Goal: Transaction & Acquisition: Obtain resource

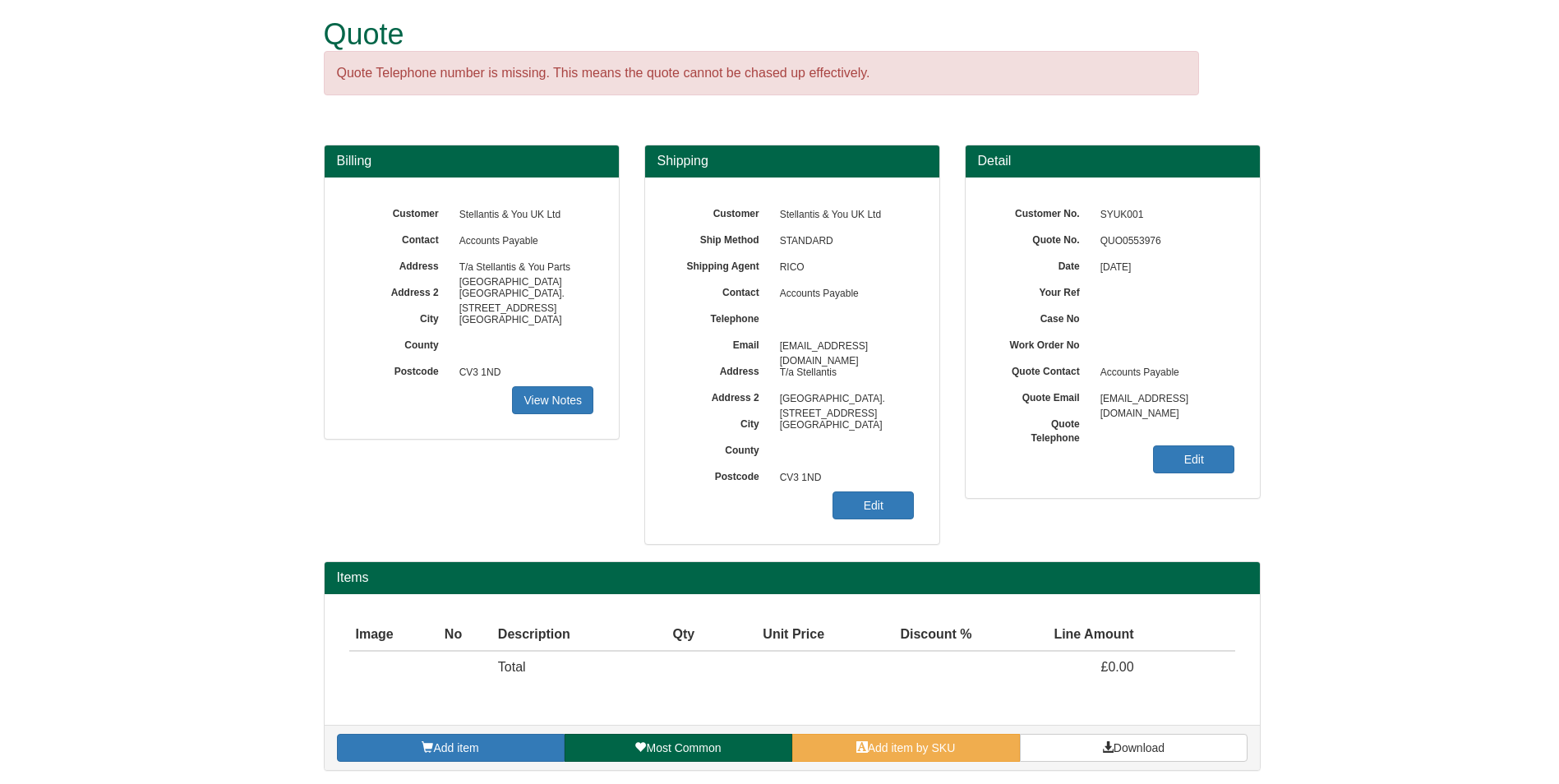
scroll to position [16, 0]
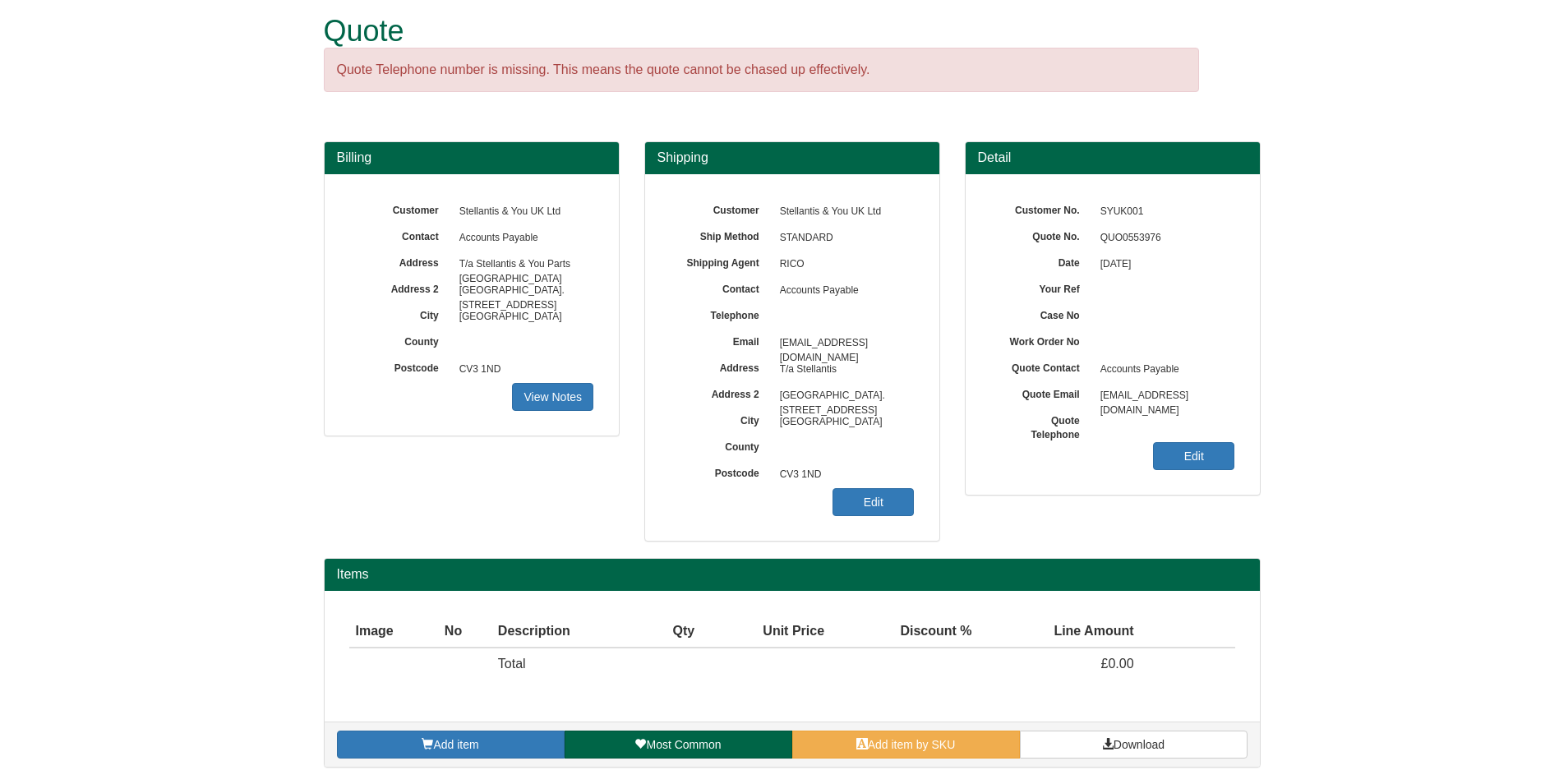
click at [945, 762] on div "Add item Most Common Add item by SKU Download" at bounding box center [792, 744] width 935 height 45
click at [947, 748] on span "Add item by SKU" at bounding box center [912, 744] width 88 height 13
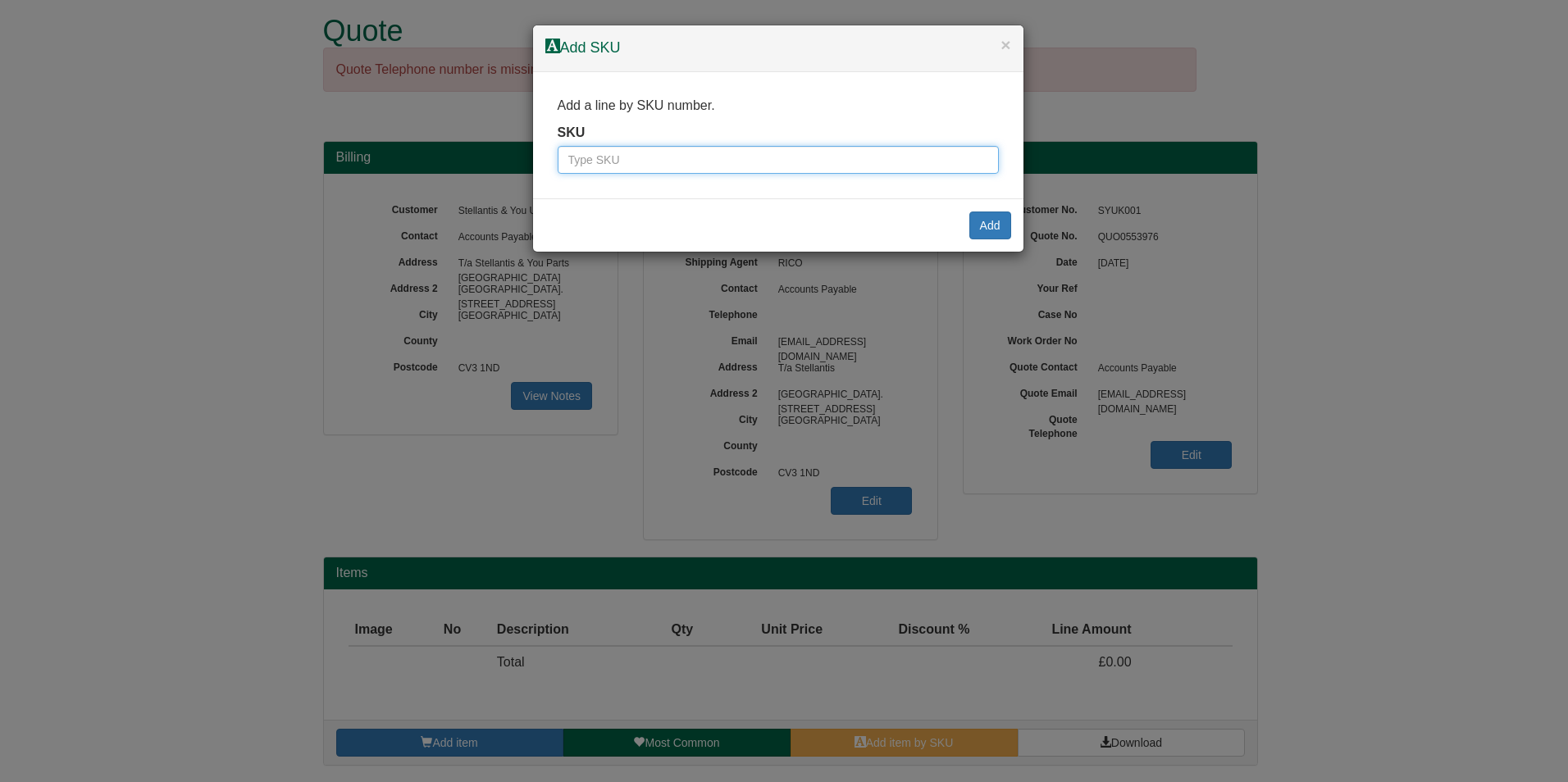
click at [662, 157] on input "text" at bounding box center [778, 160] width 441 height 28
paste input "100092832"
type input "100092832"
click at [1000, 228] on button "Add" at bounding box center [990, 225] width 42 height 28
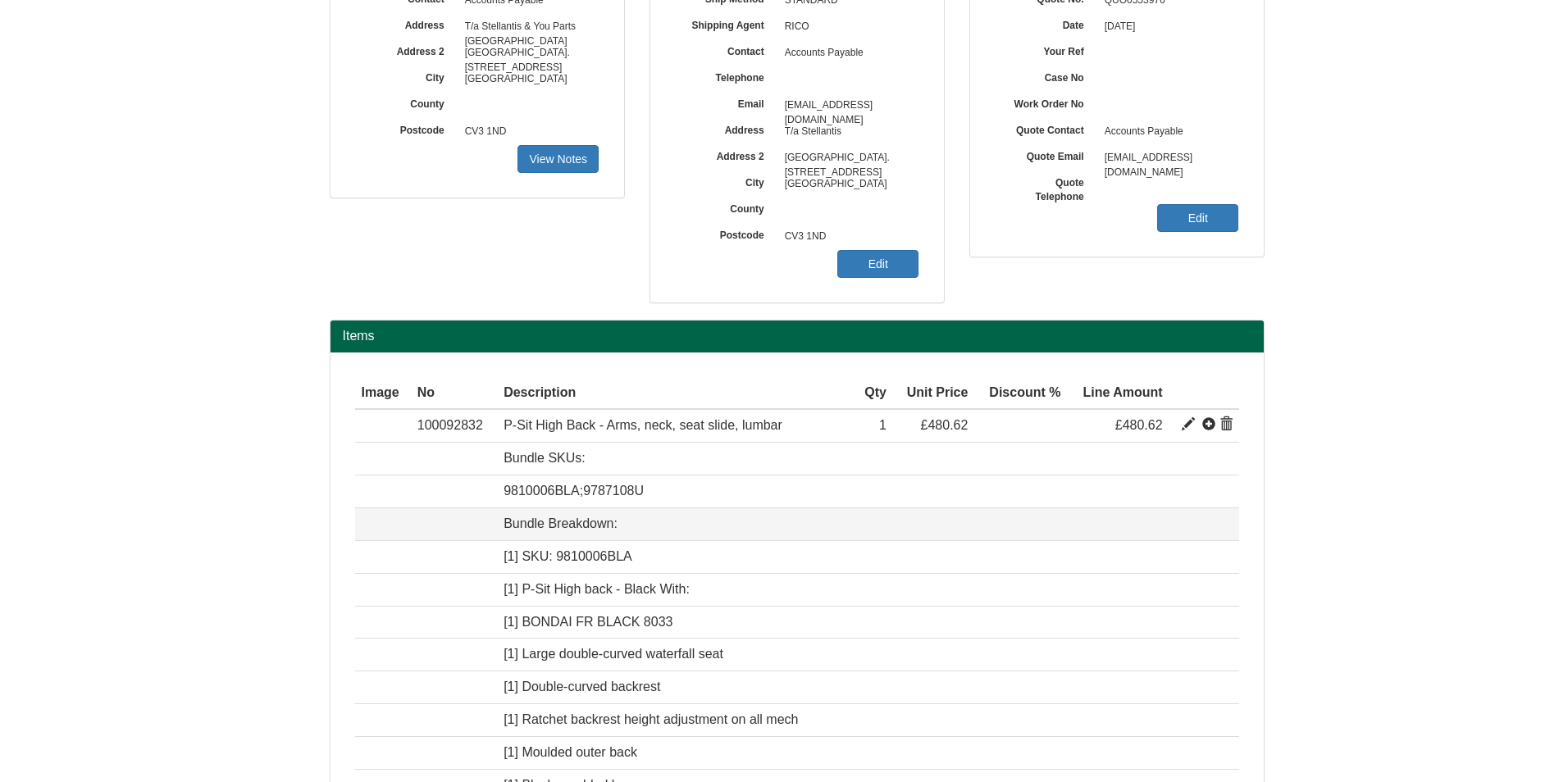
scroll to position [262, 0]
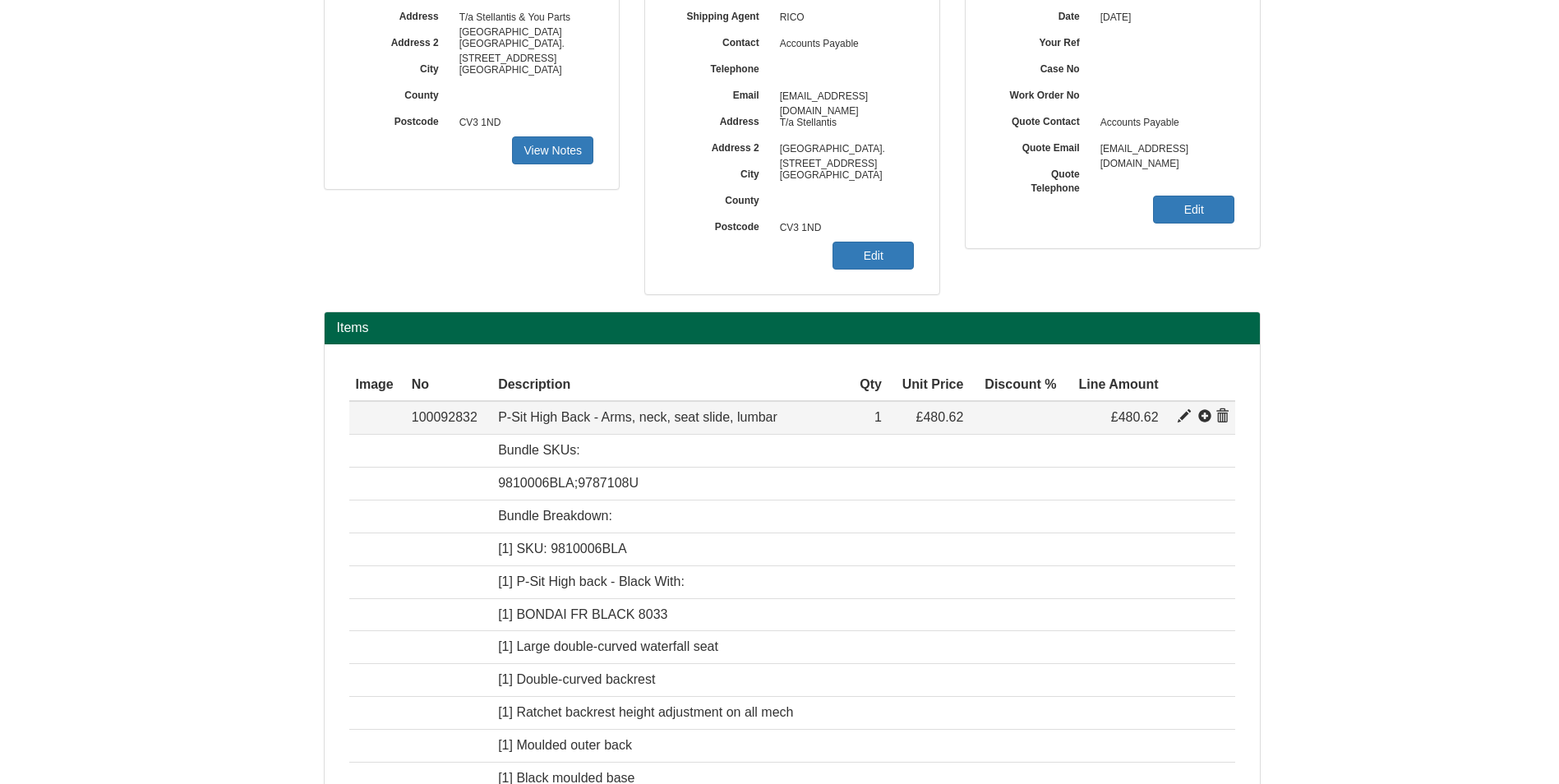
click at [1183, 411] on span at bounding box center [1184, 416] width 13 height 13
type input "P-Sit High Back - Arms, neck, seat slide, lumbar"
type input "BONDAI FR BLACK 8033"
type input "175.30"
type input "480.62"
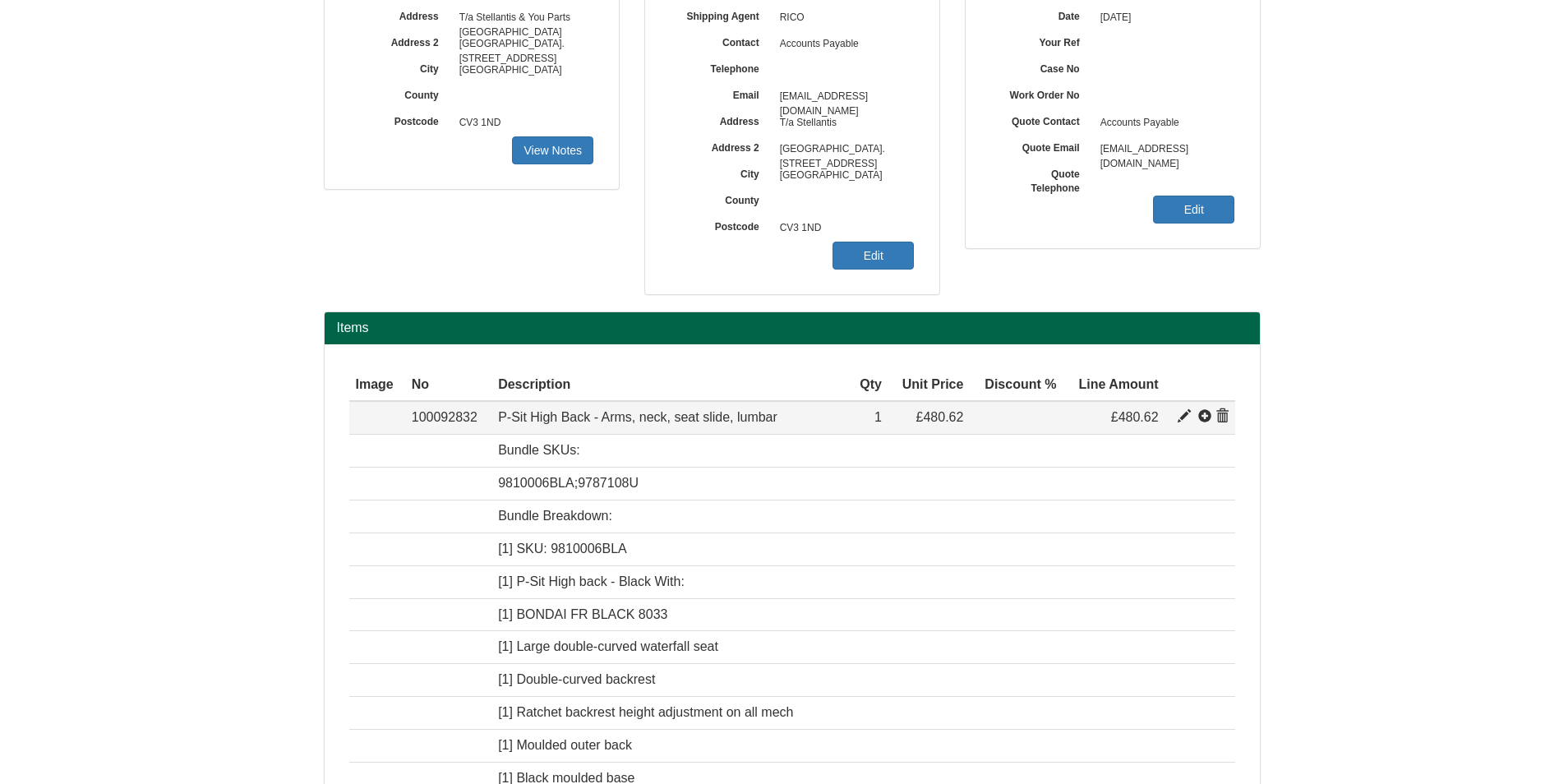
type input "480.62"
type input "1"
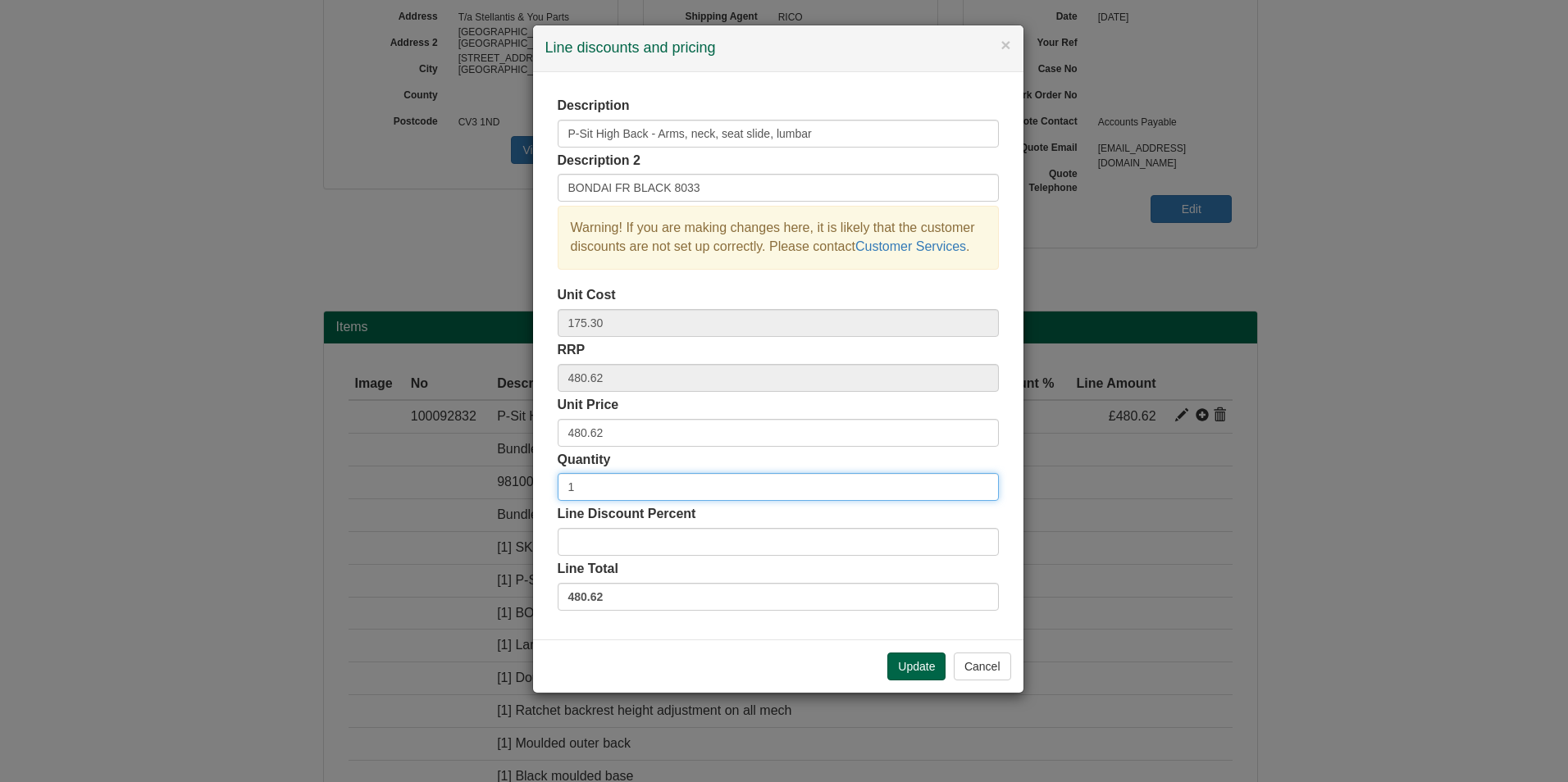
click at [684, 494] on input "1" at bounding box center [778, 487] width 441 height 28
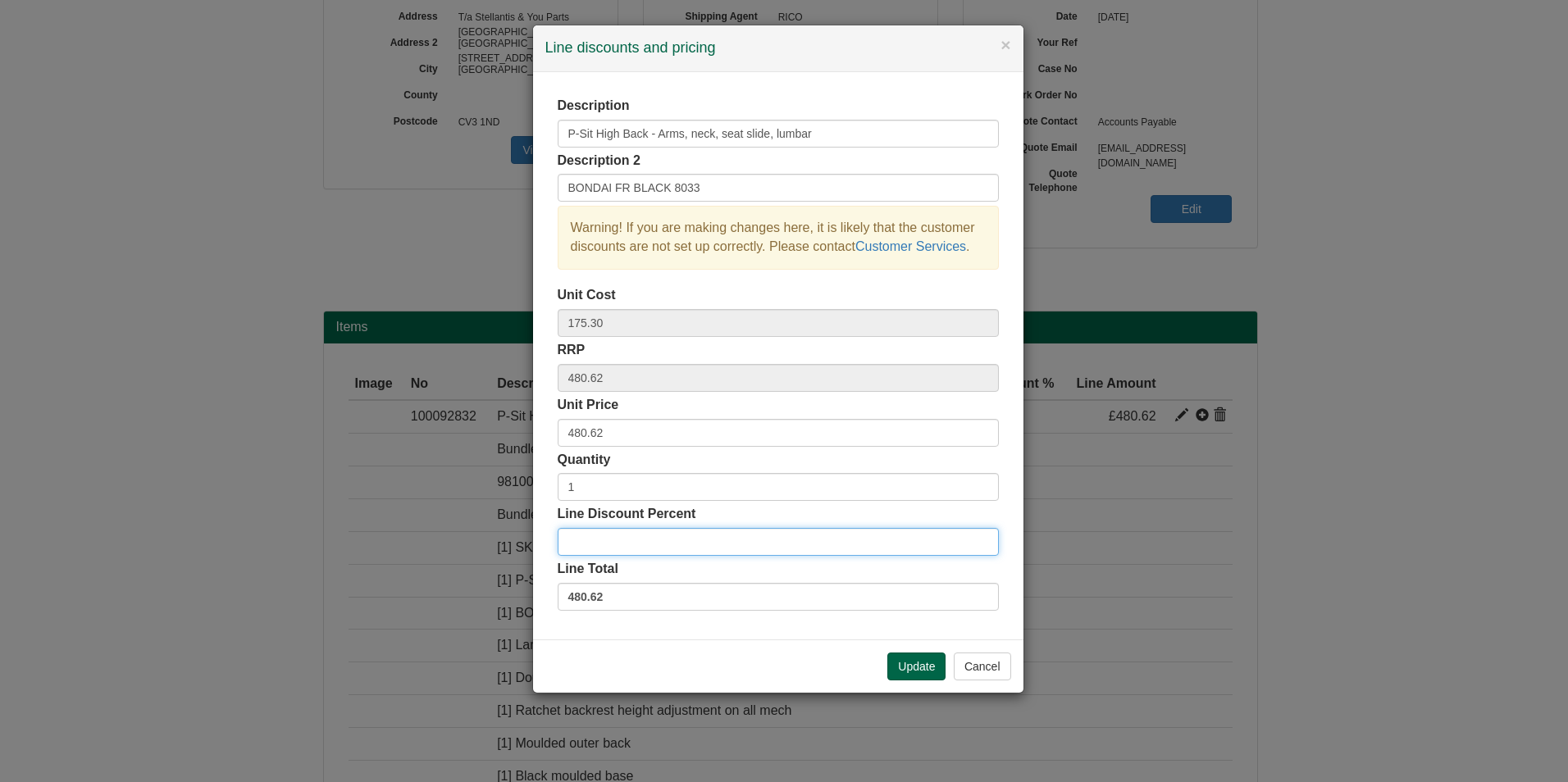
click at [669, 543] on input "Line Discount Percent" at bounding box center [778, 542] width 441 height 28
type input "15"
click at [910, 654] on button "Update" at bounding box center [916, 666] width 58 height 28
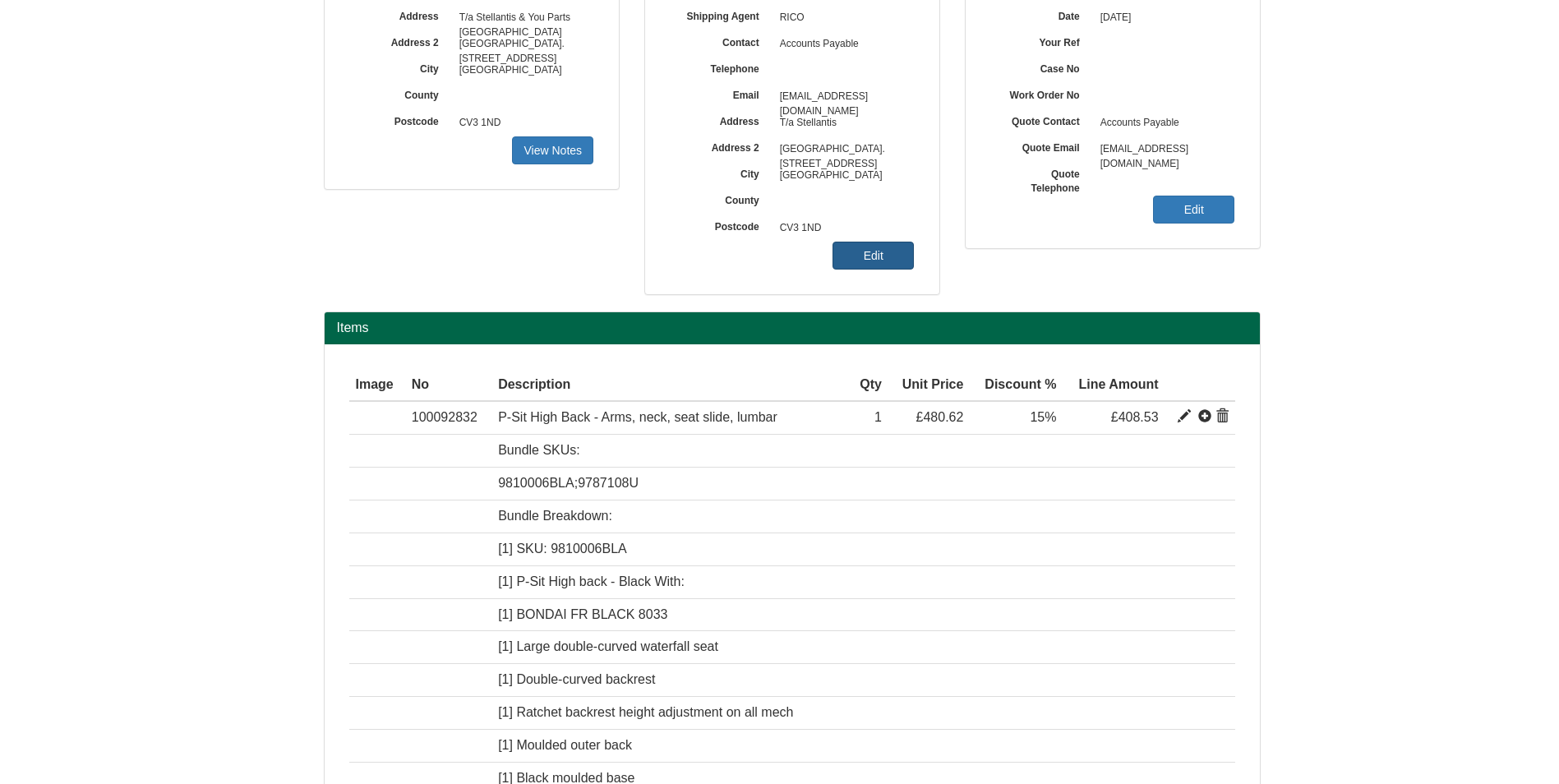
click at [878, 269] on link "Edit" at bounding box center [874, 256] width 82 height 28
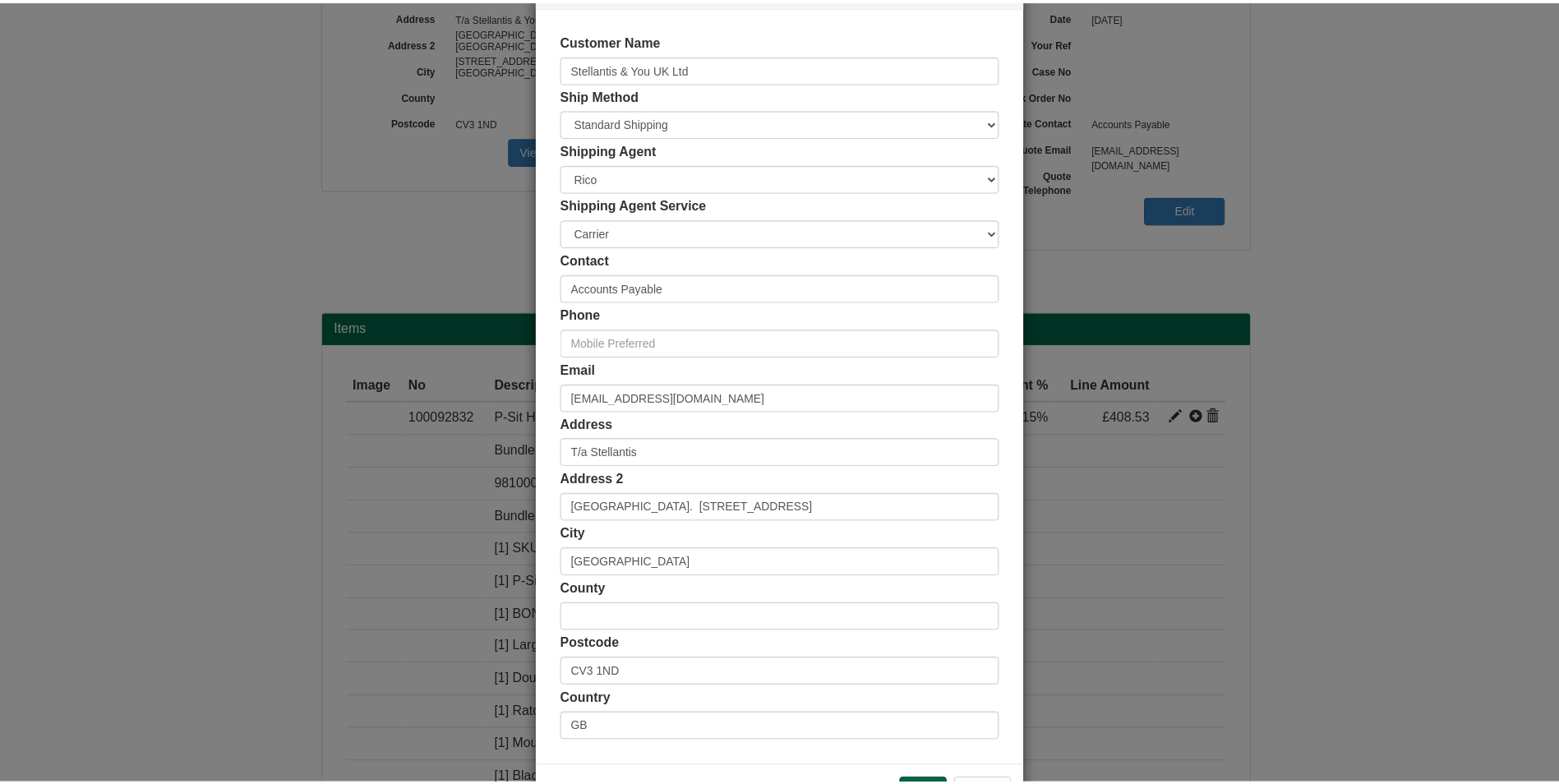
scroll to position [127, 0]
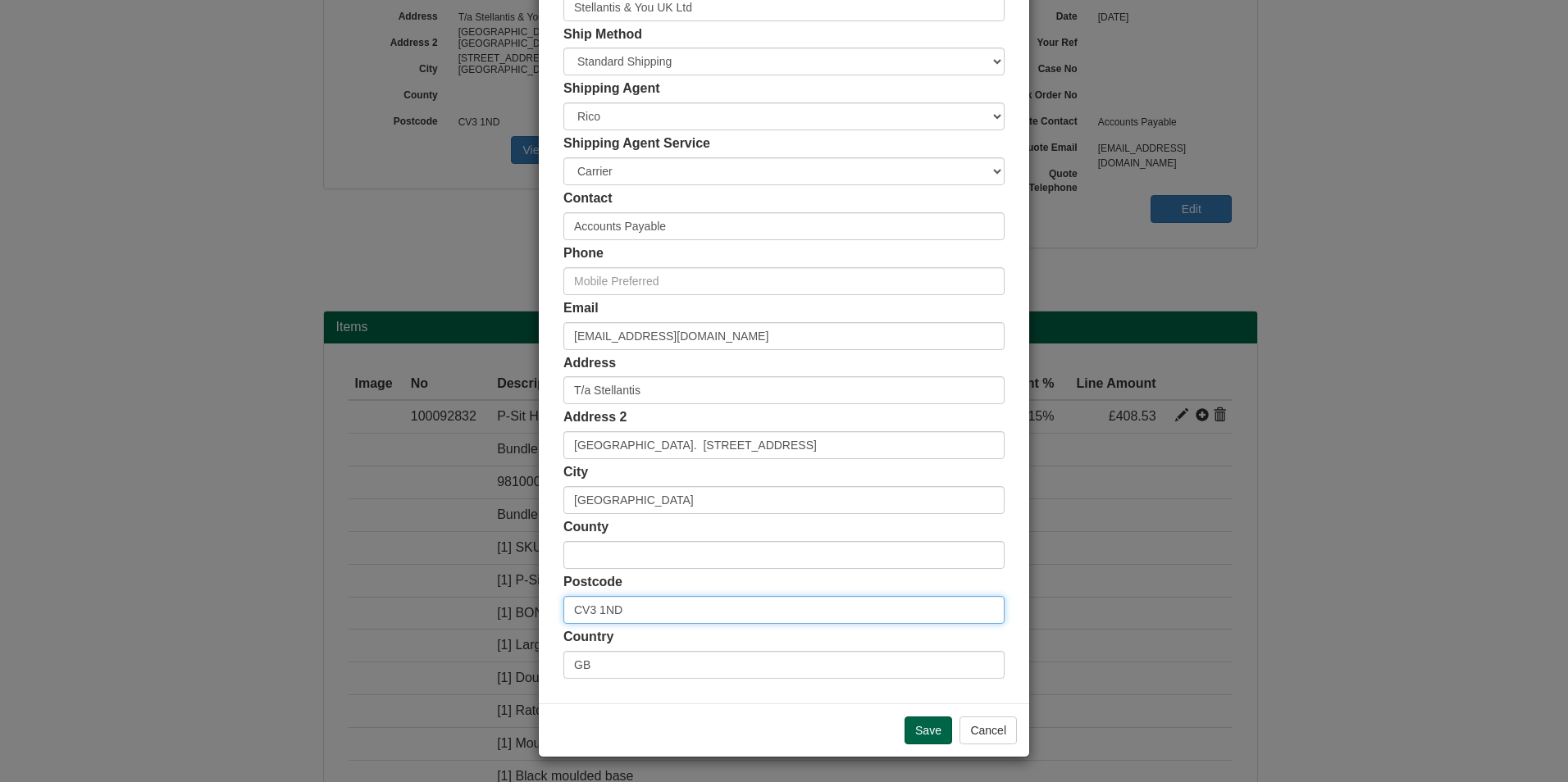
drag, startPoint x: 683, startPoint y: 601, endPoint x: 468, endPoint y: 612, distance: 215.3
click at [468, 612] on div "× Shipping Customer Name Stellantis & You UK Ltd Ship Method Free of Charge £5 …" at bounding box center [784, 391] width 1568 height 782
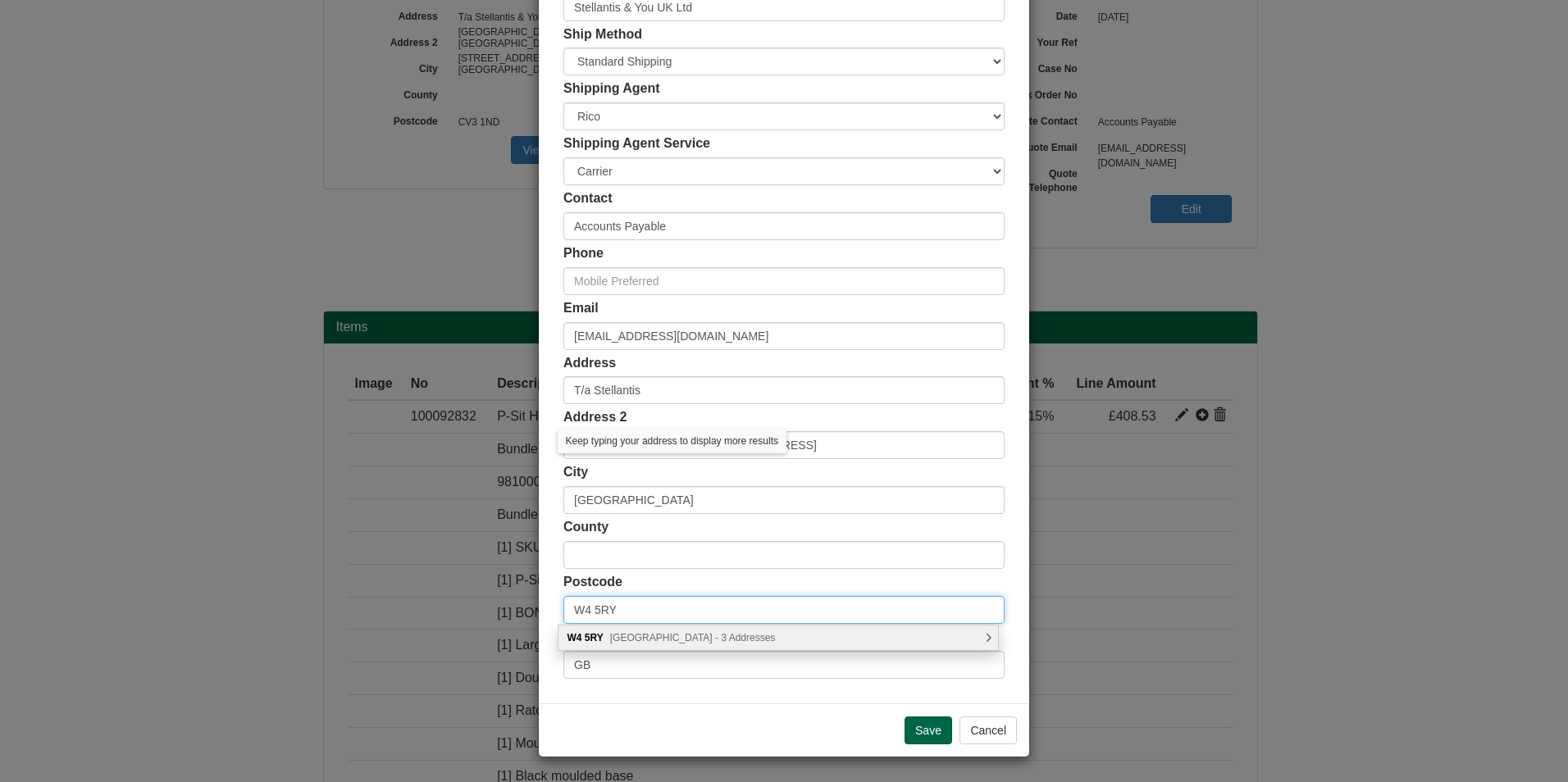
type input "W4 5RY"
click at [804, 638] on div "W4 5RY Chiswick High Road, London - 3 Addresses" at bounding box center [778, 638] width 440 height 24
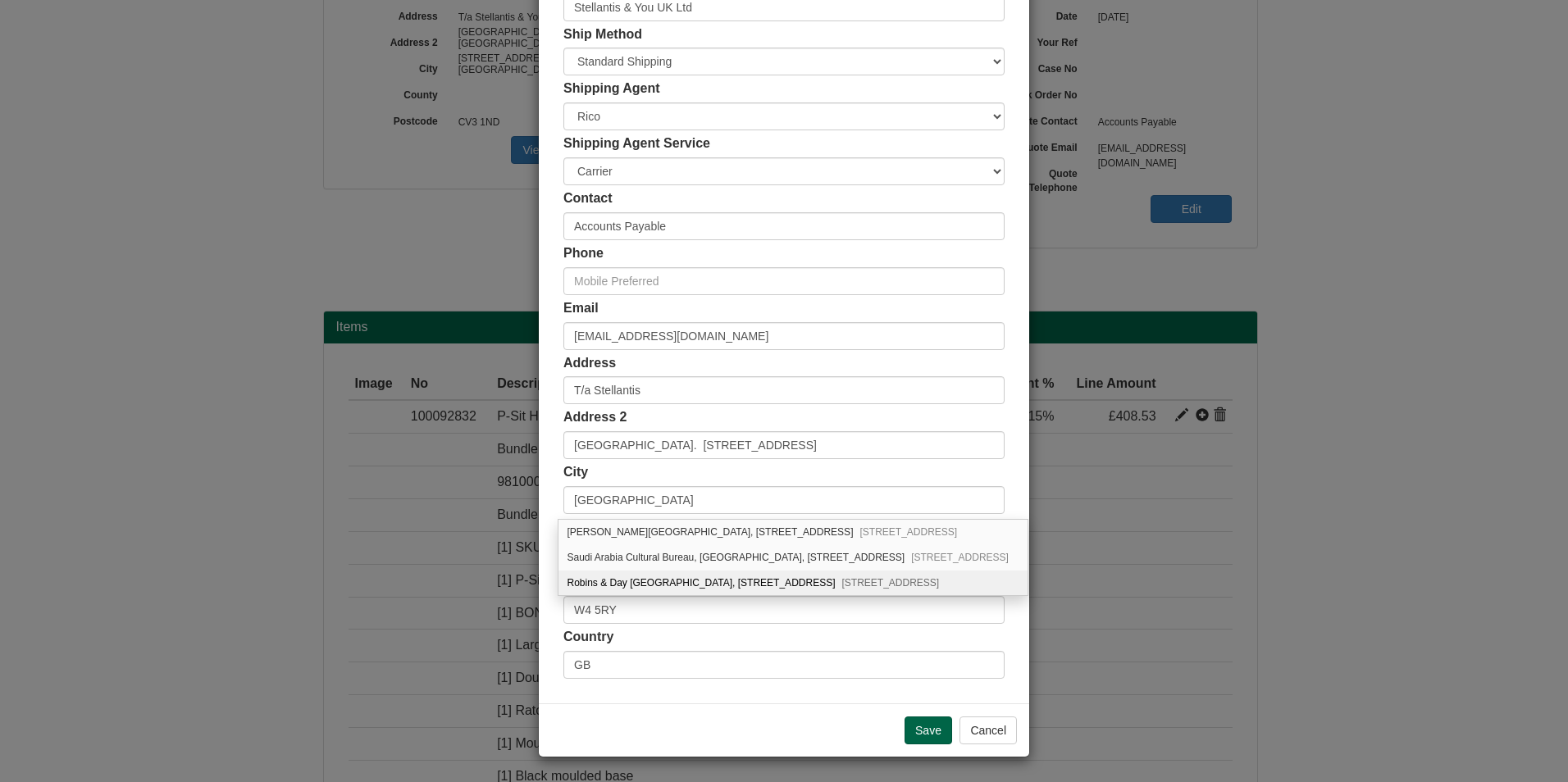
click at [781, 586] on div "Robins & Day West London, 634 Chiswick High Road London, W4 5RY" at bounding box center [793, 582] width 469 height 24
type input "Robins & Day West London"
type input "634 Chiswick High Road"
type input "London"
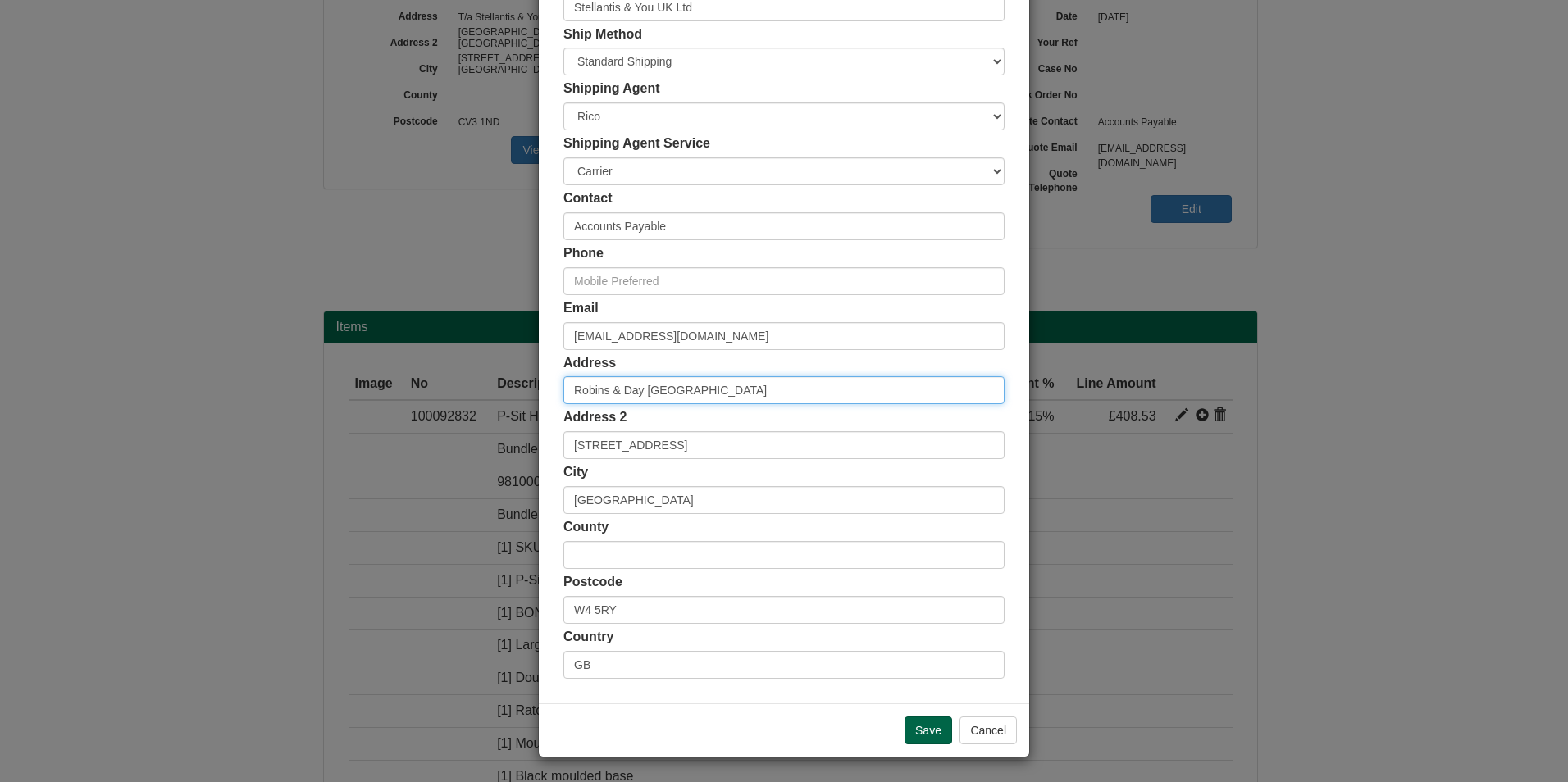
drag, startPoint x: 607, startPoint y: 389, endPoint x: 485, endPoint y: 390, distance: 122.0
click at [485, 390] on div "× Shipping Customer Name Stellantis & You UK Ltd Ship Method Free of Charge £5 …" at bounding box center [784, 391] width 1568 height 782
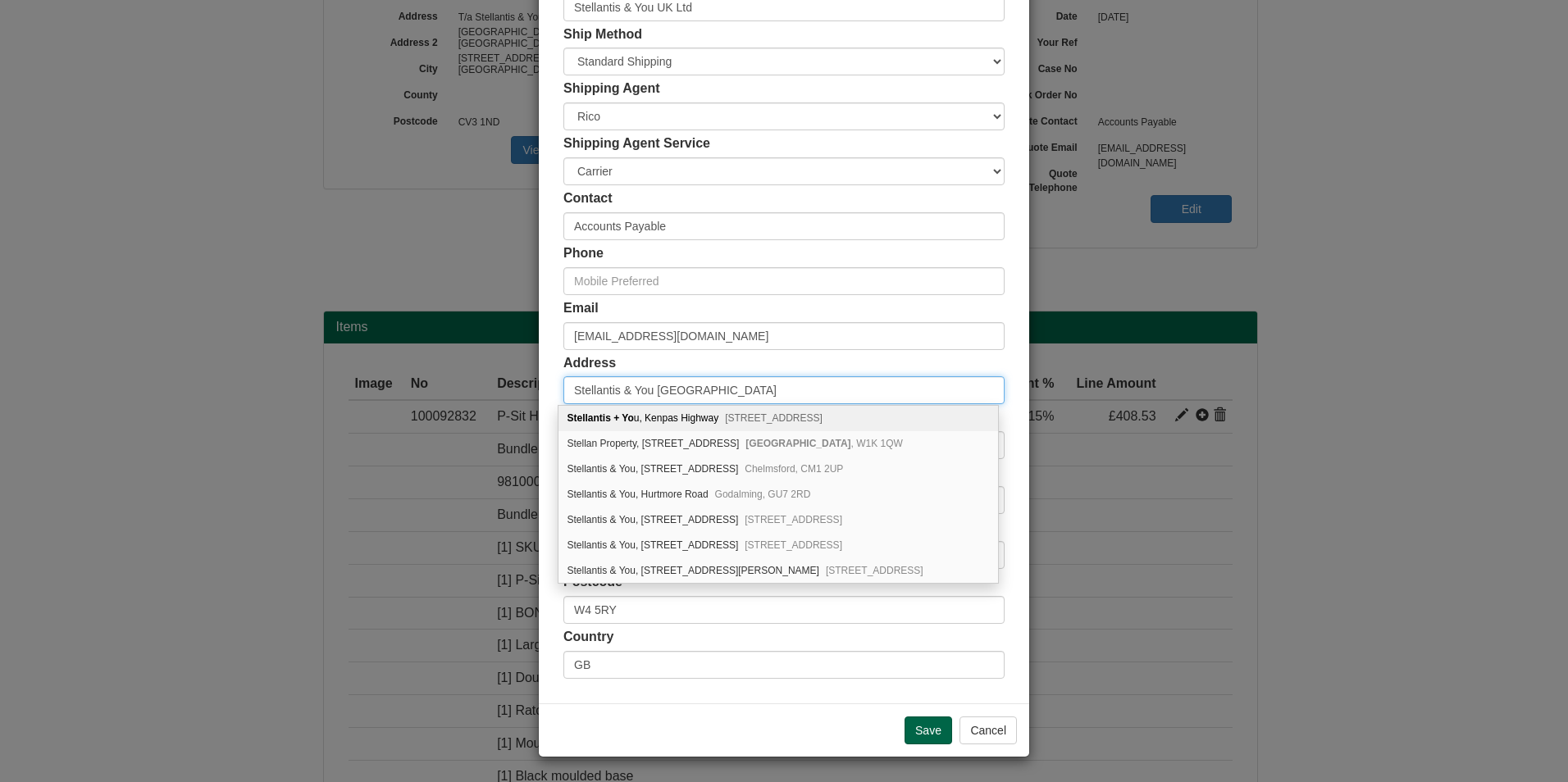
type input "Stellantis & You West London"
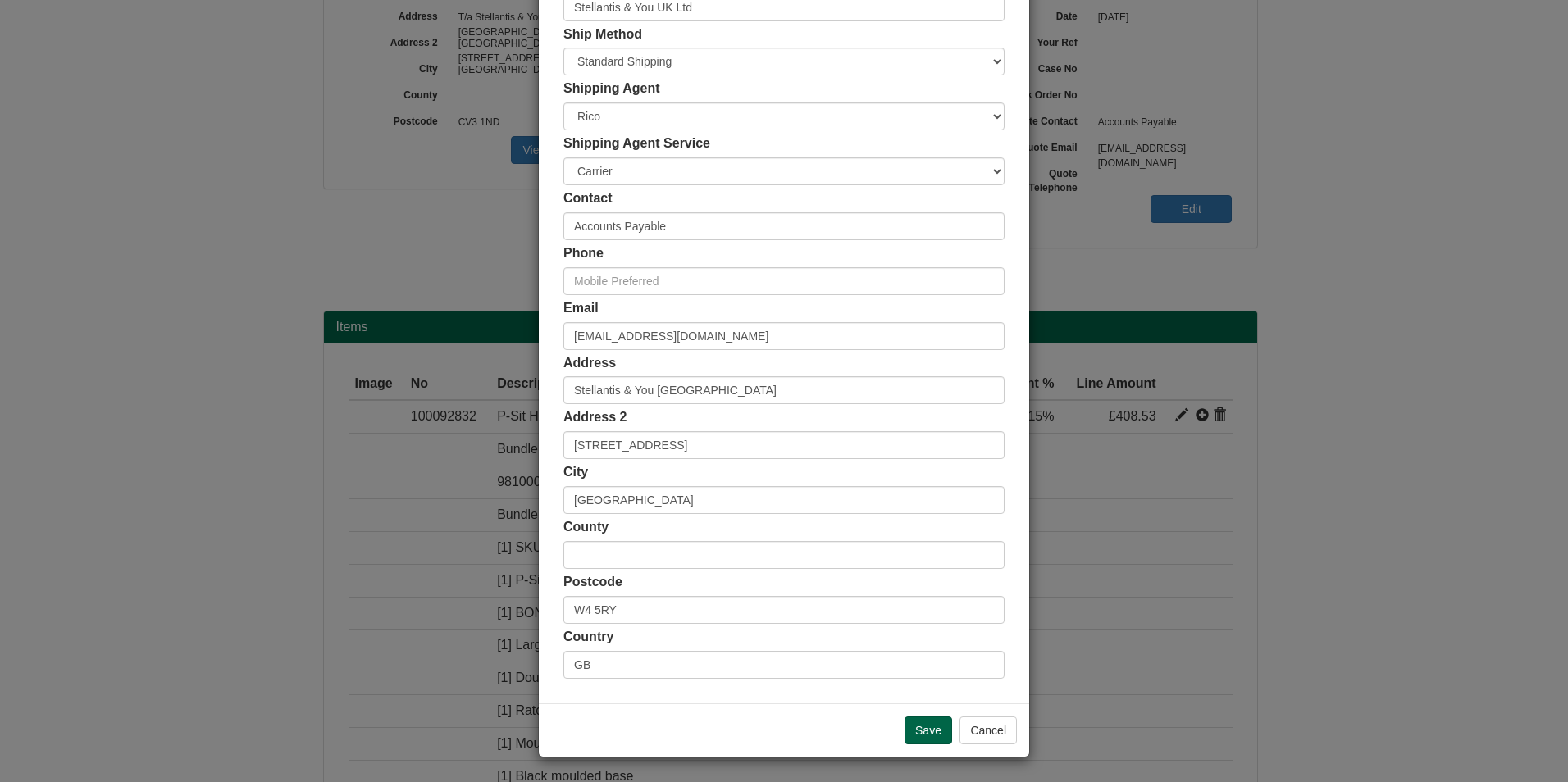
click at [768, 358] on div "Address Stellantis & You West London" at bounding box center [784, 379] width 441 height 51
click at [910, 725] on input "Save" at bounding box center [928, 730] width 48 height 28
click at [911, 725] on input "Save" at bounding box center [928, 730] width 48 height 28
click at [716, 351] on div "Customer Name Stellantis & You UK Ltd Ship Method Free of Charge £5 Flat Rate £…" at bounding box center [784, 324] width 441 height 708
click at [721, 341] on input "pca.invoices@proactiscapture.com" at bounding box center [784, 336] width 441 height 28
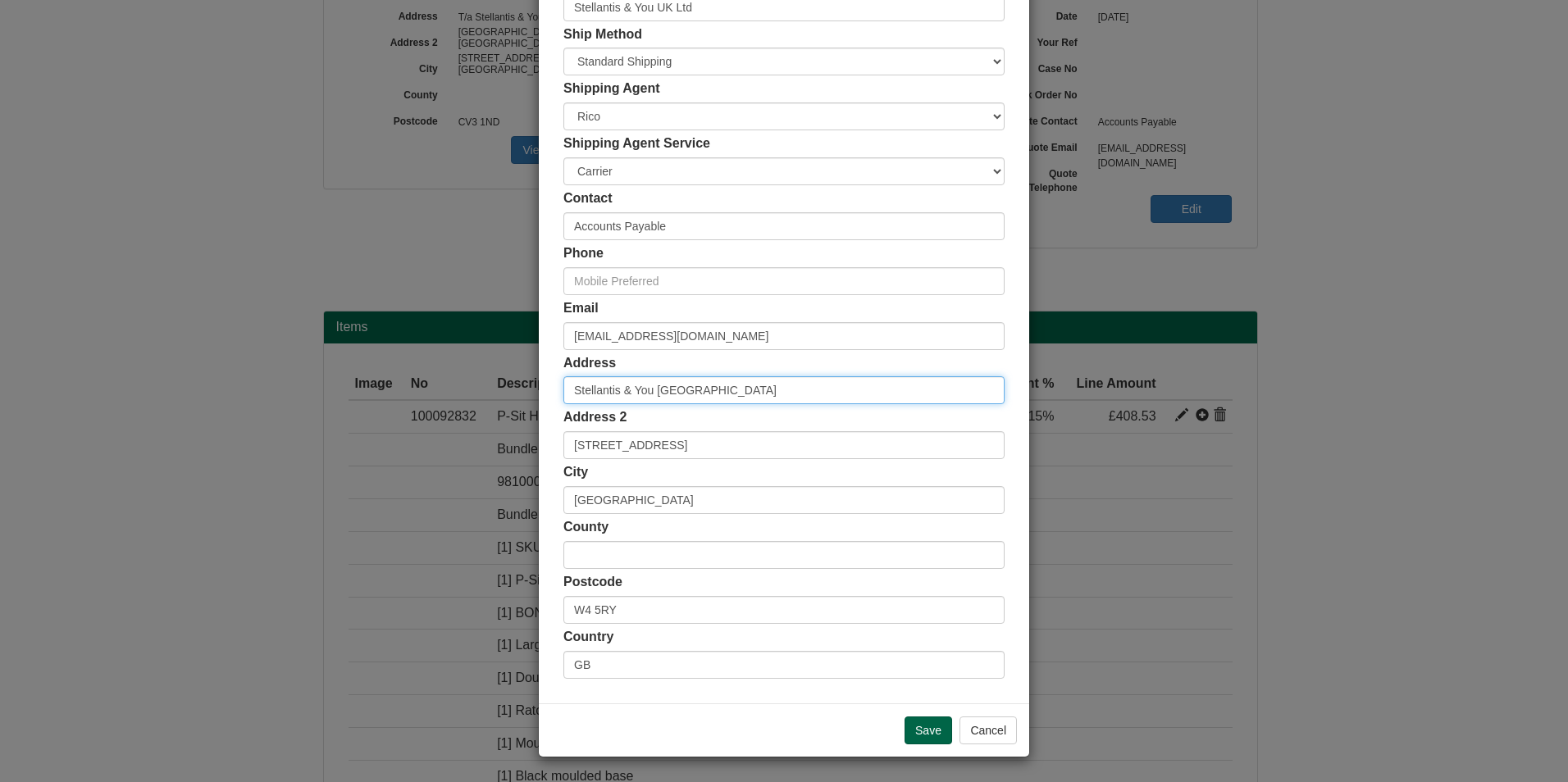
click at [766, 401] on input "Stellantis & You West London" at bounding box center [784, 390] width 441 height 28
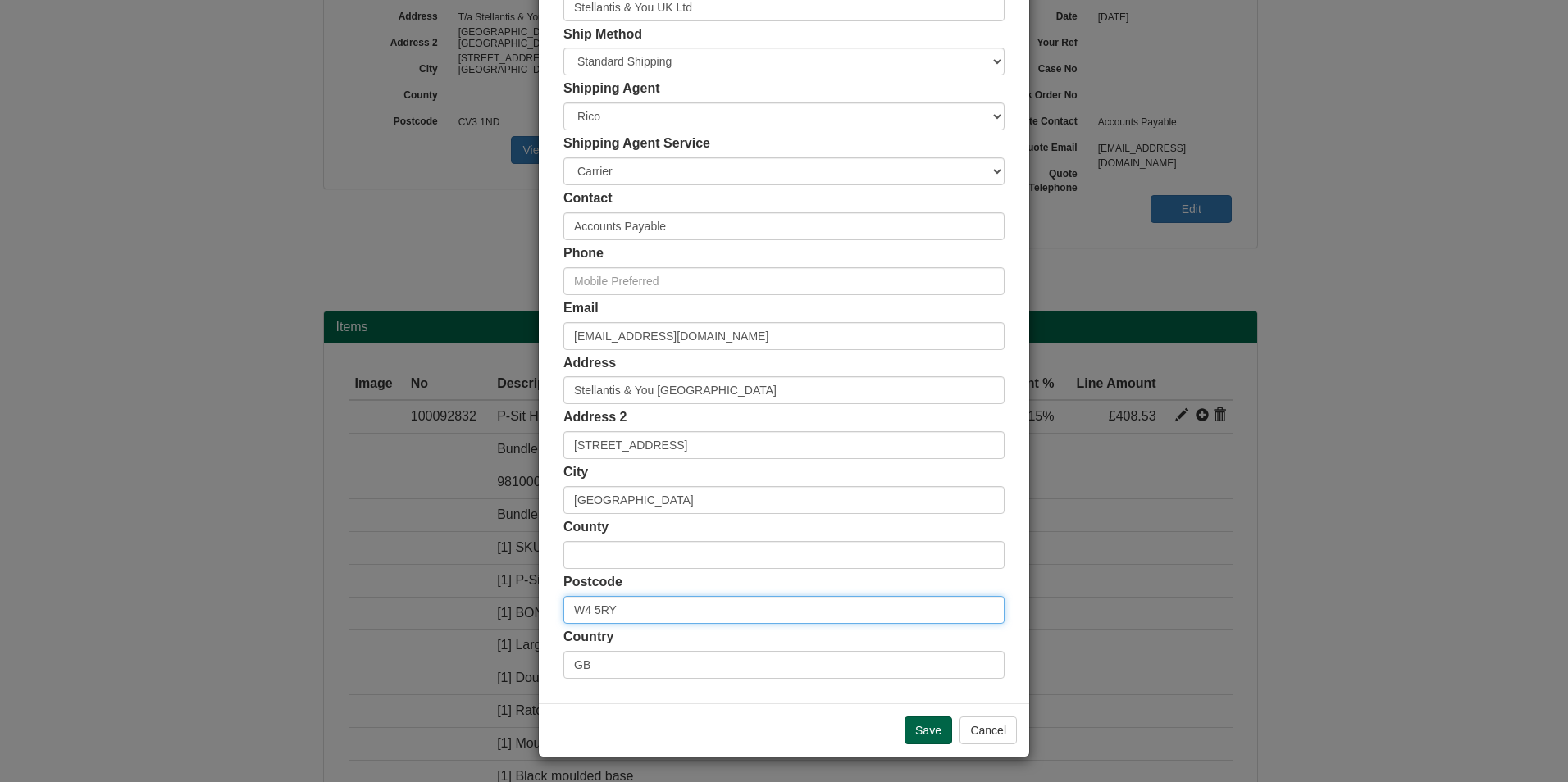
click at [639, 605] on input "W4 5RY" at bounding box center [784, 610] width 441 height 28
click at [909, 722] on input "Save" at bounding box center [928, 730] width 48 height 28
click at [1009, 740] on button "Cancel" at bounding box center [988, 730] width 57 height 28
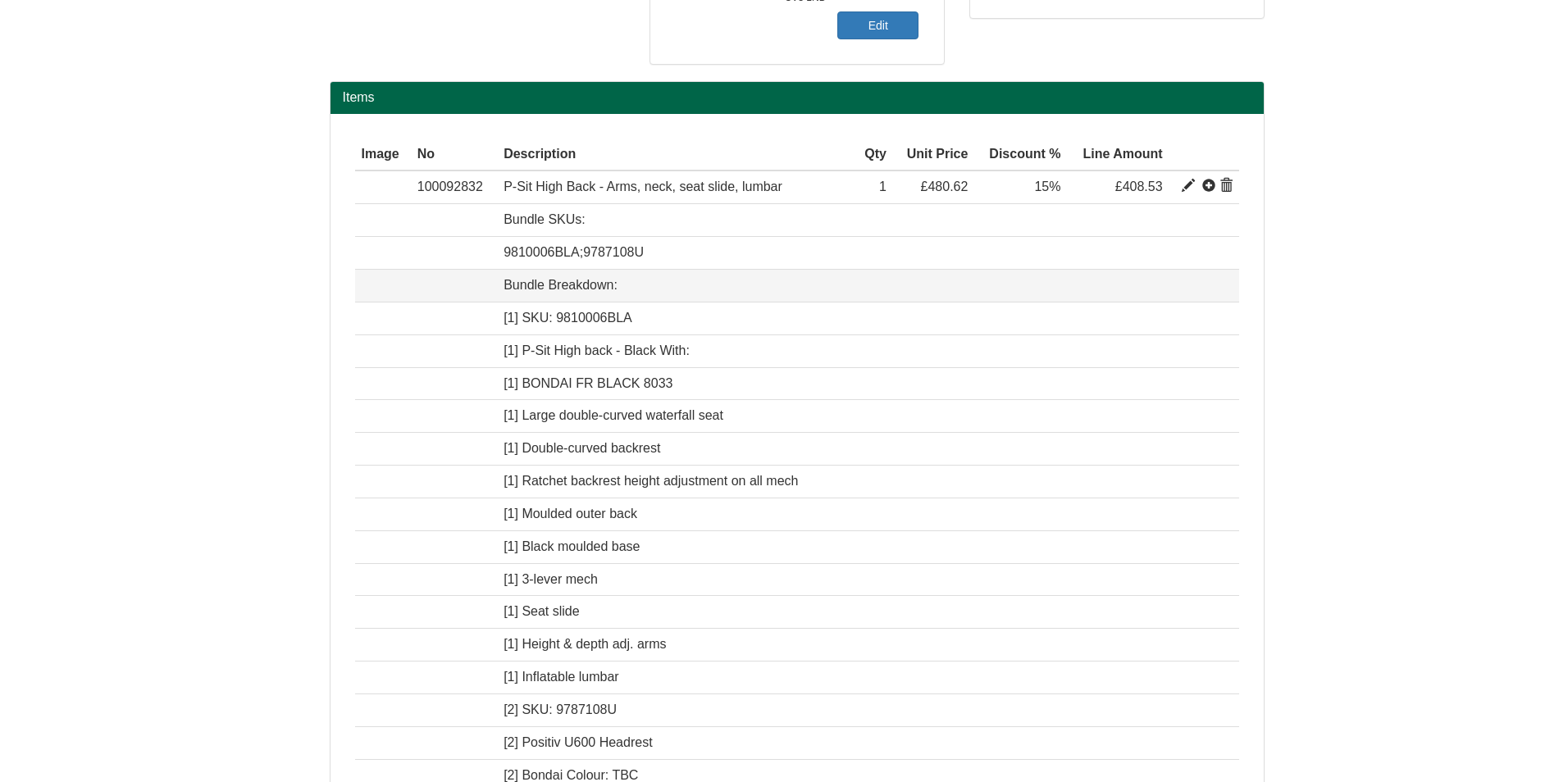
scroll to position [163, 0]
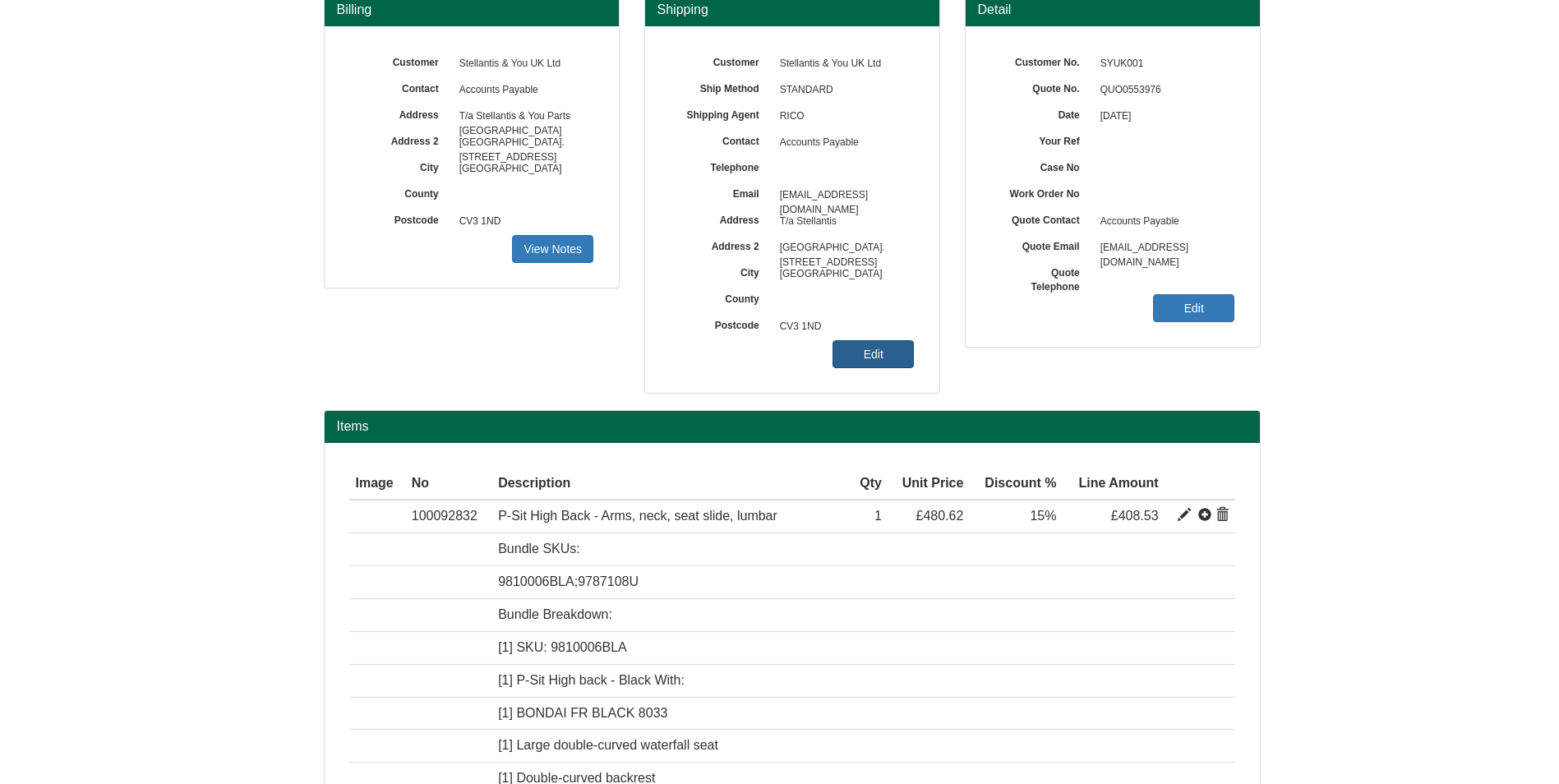
click at [881, 364] on link "Edit" at bounding box center [874, 354] width 82 height 28
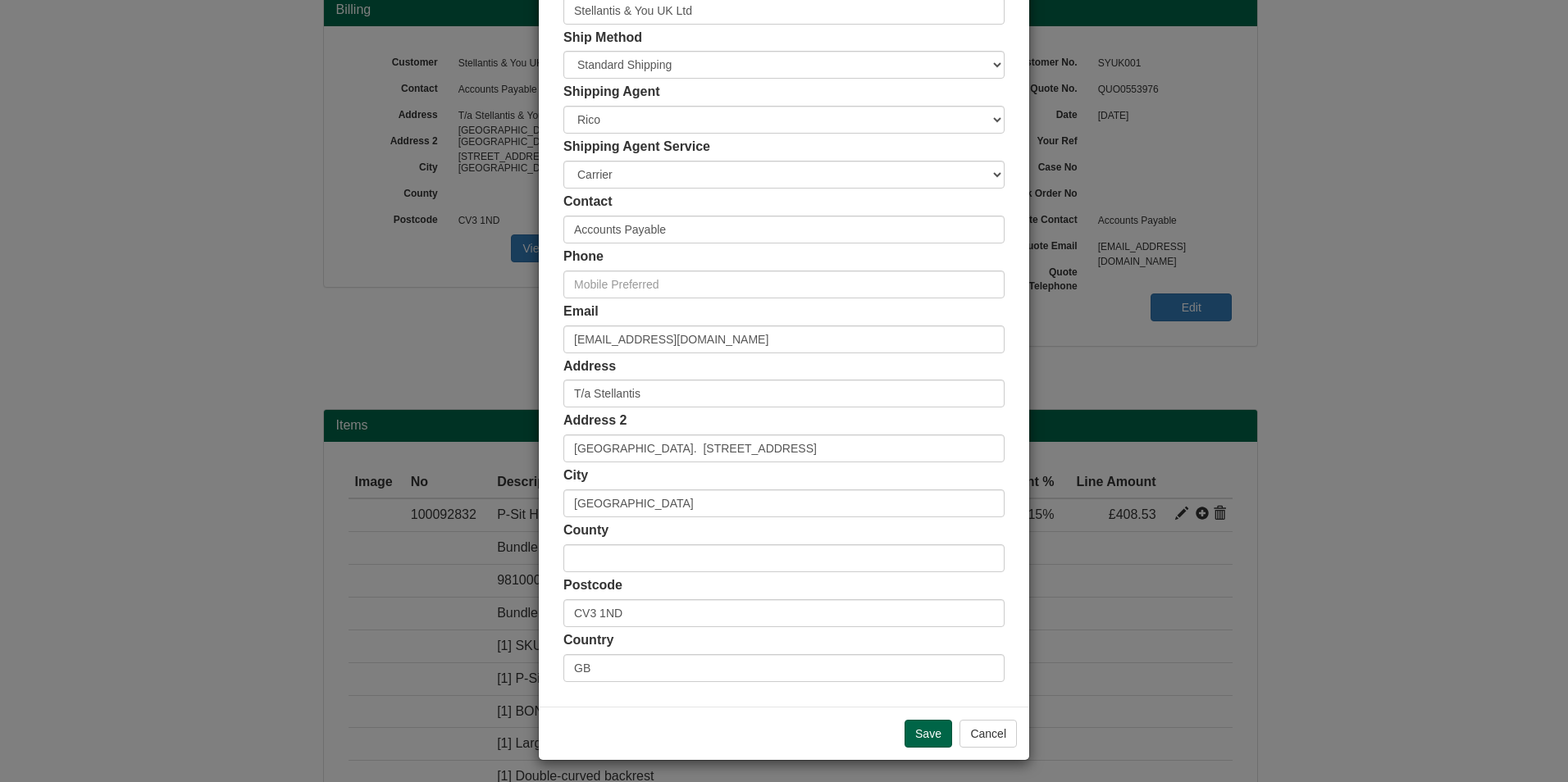
scroll to position [126, 0]
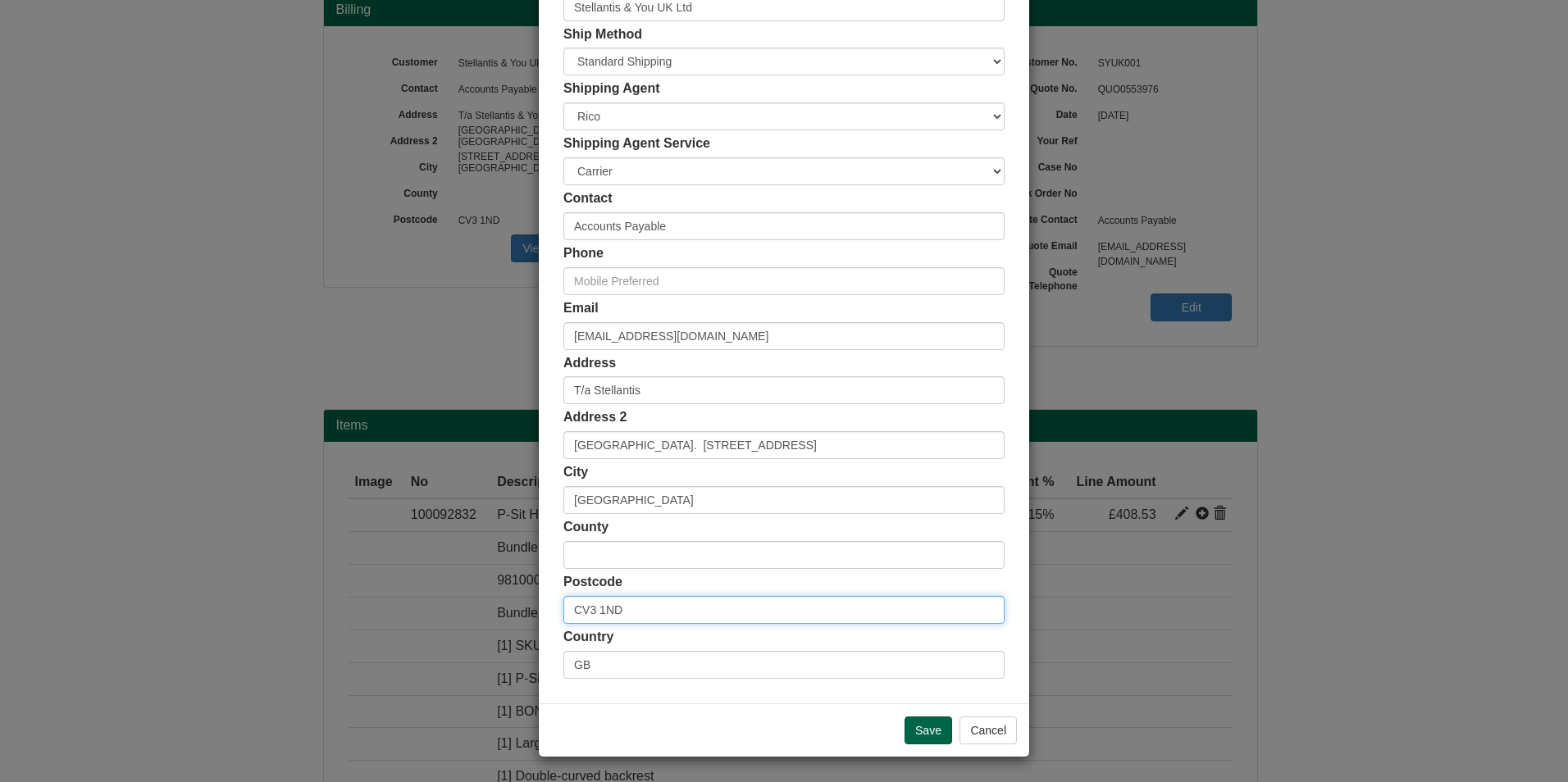
drag, startPoint x: 704, startPoint y: 599, endPoint x: 421, endPoint y: 596, distance: 283.0
click at [421, 596] on div "× Shipping Customer Name Stellantis & You UK Ltd Ship Method Free of Charge £5 …" at bounding box center [784, 391] width 1568 height 782
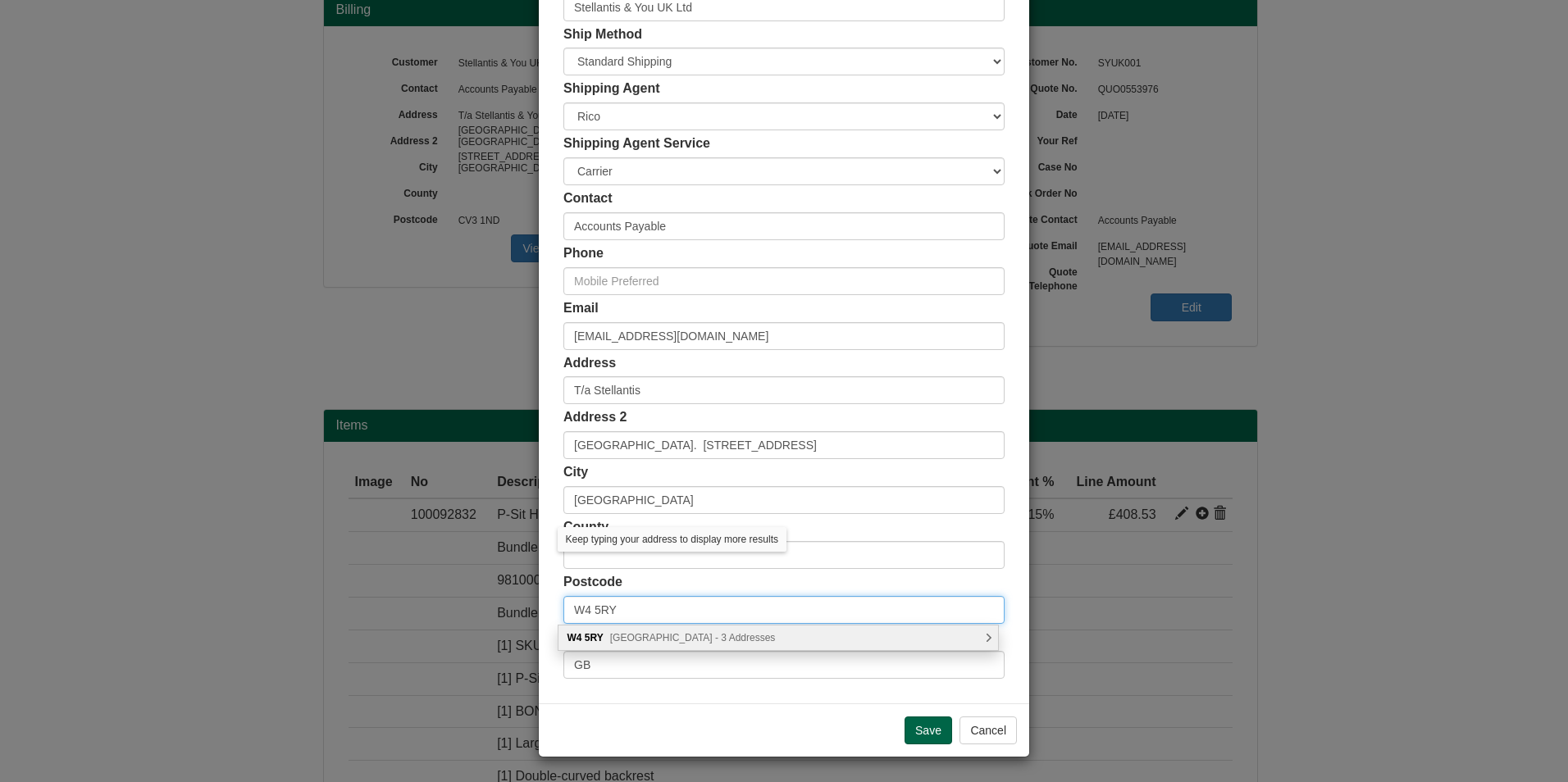
type input "W4 5RY"
click at [763, 635] on span "[GEOGRAPHIC_DATA] - 3 Addresses" at bounding box center [692, 637] width 165 height 11
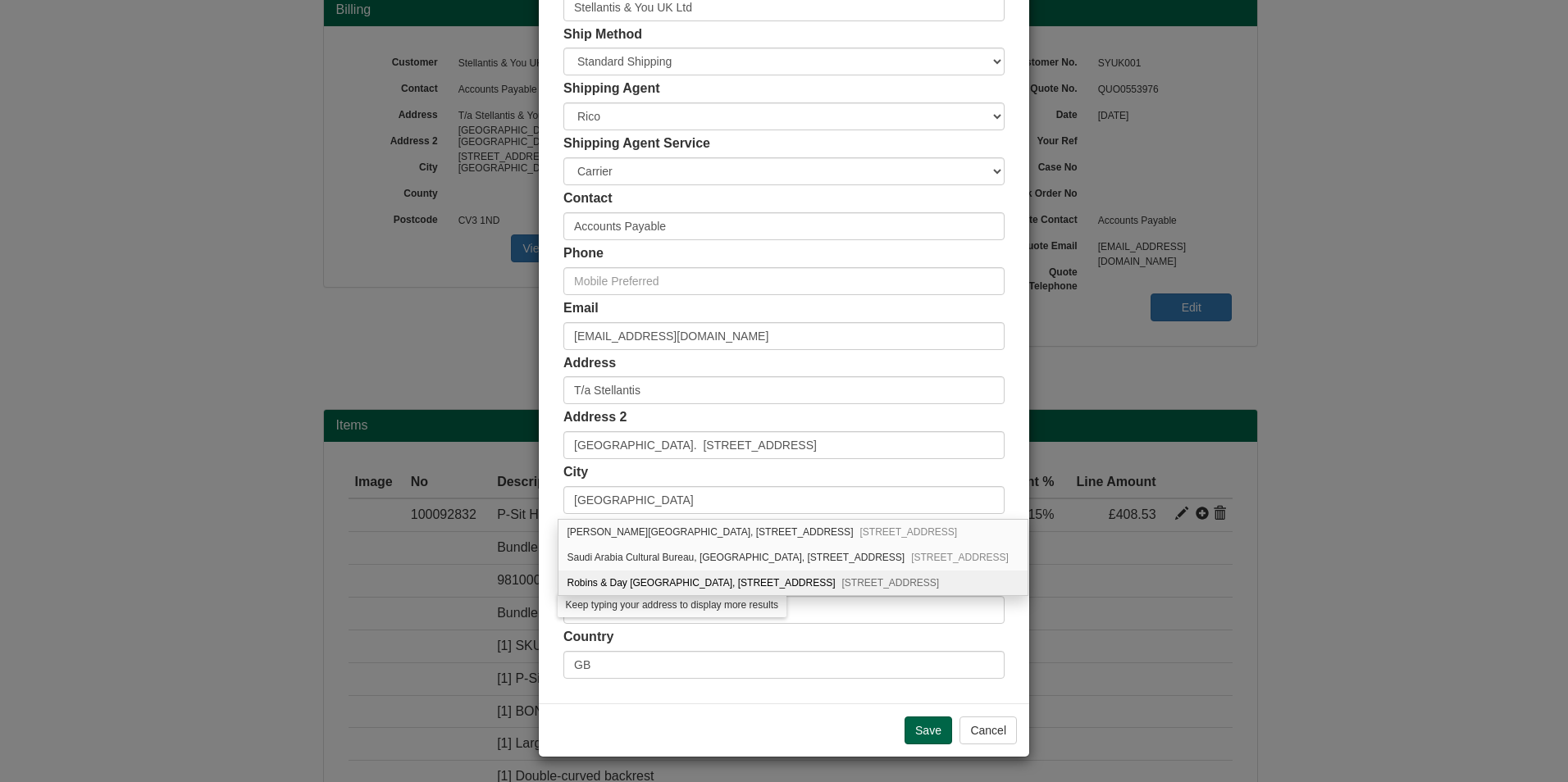
click at [713, 578] on div "Robins & Day [GEOGRAPHIC_DATA], [STREET_ADDRESS]" at bounding box center [793, 582] width 469 height 24
type input "Robins & Day [GEOGRAPHIC_DATA]"
type input "[STREET_ADDRESS]"
type input "[GEOGRAPHIC_DATA]"
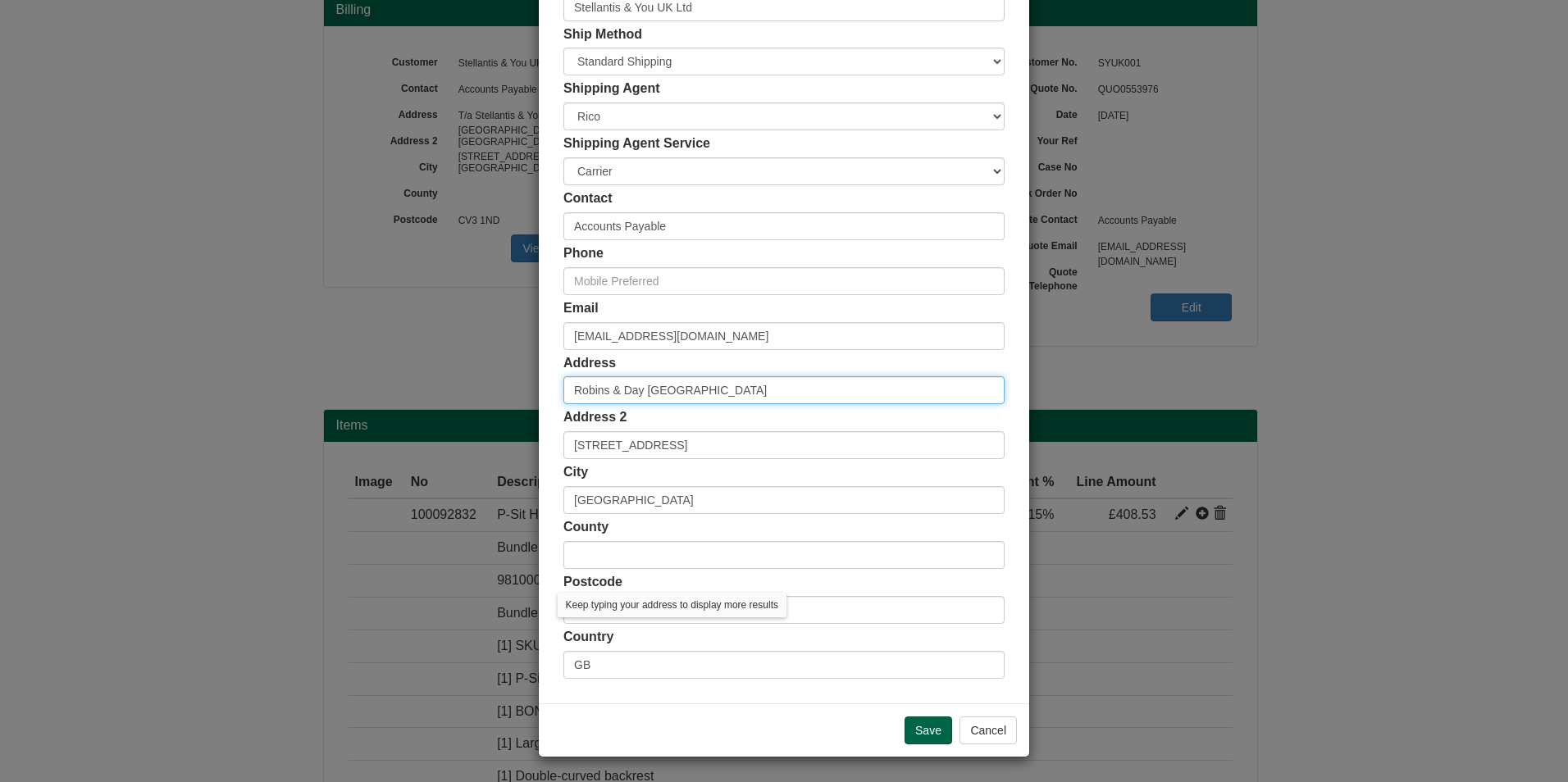
drag, startPoint x: 639, startPoint y: 393, endPoint x: 498, endPoint y: 382, distance: 141.4
click at [498, 382] on div "× Shipping Customer Name Stellantis & You UK Ltd Ship Method Free of Charge £5 …" at bounding box center [784, 391] width 1568 height 782
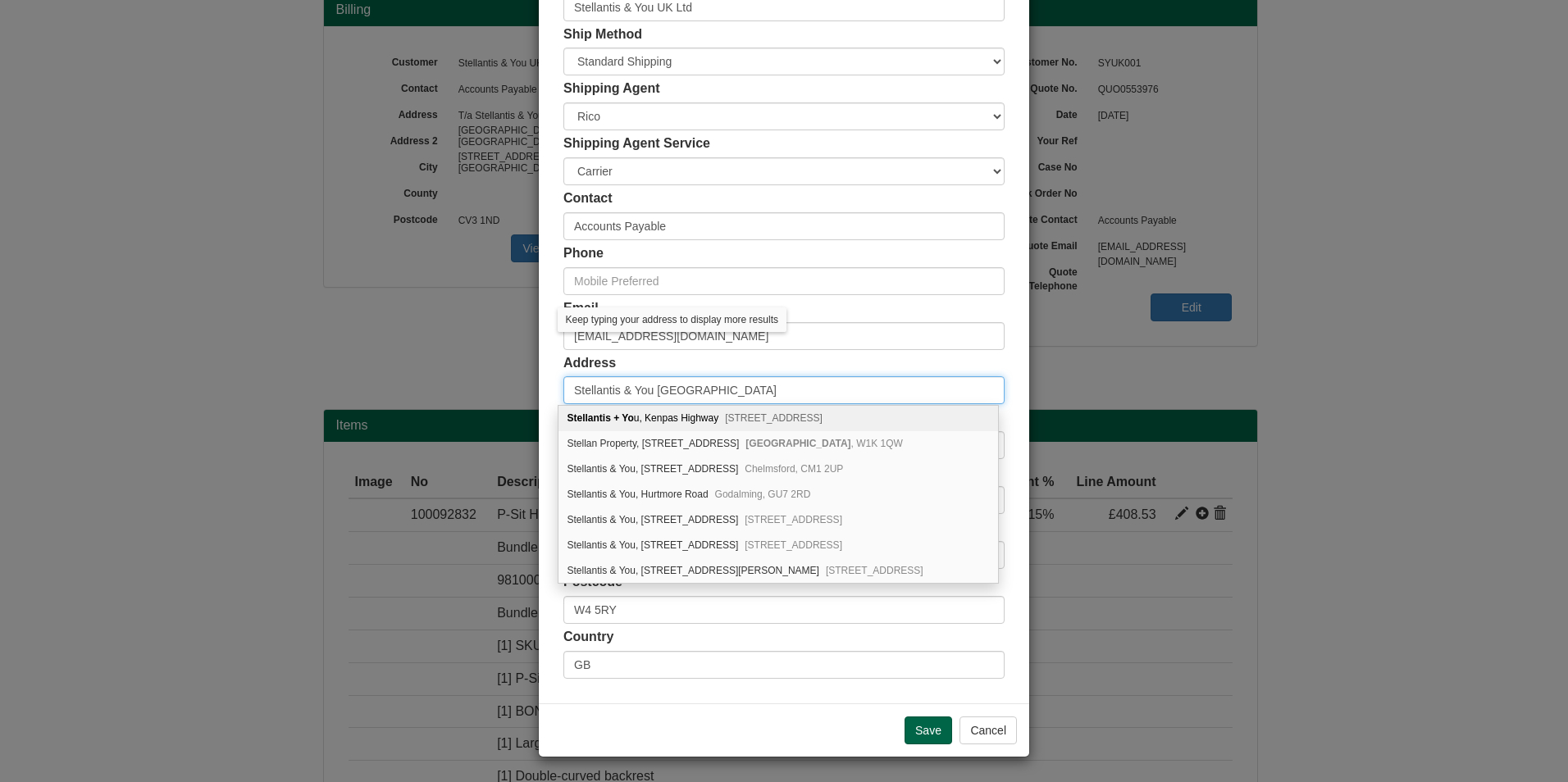
type input "Stellantis & You [GEOGRAPHIC_DATA]"
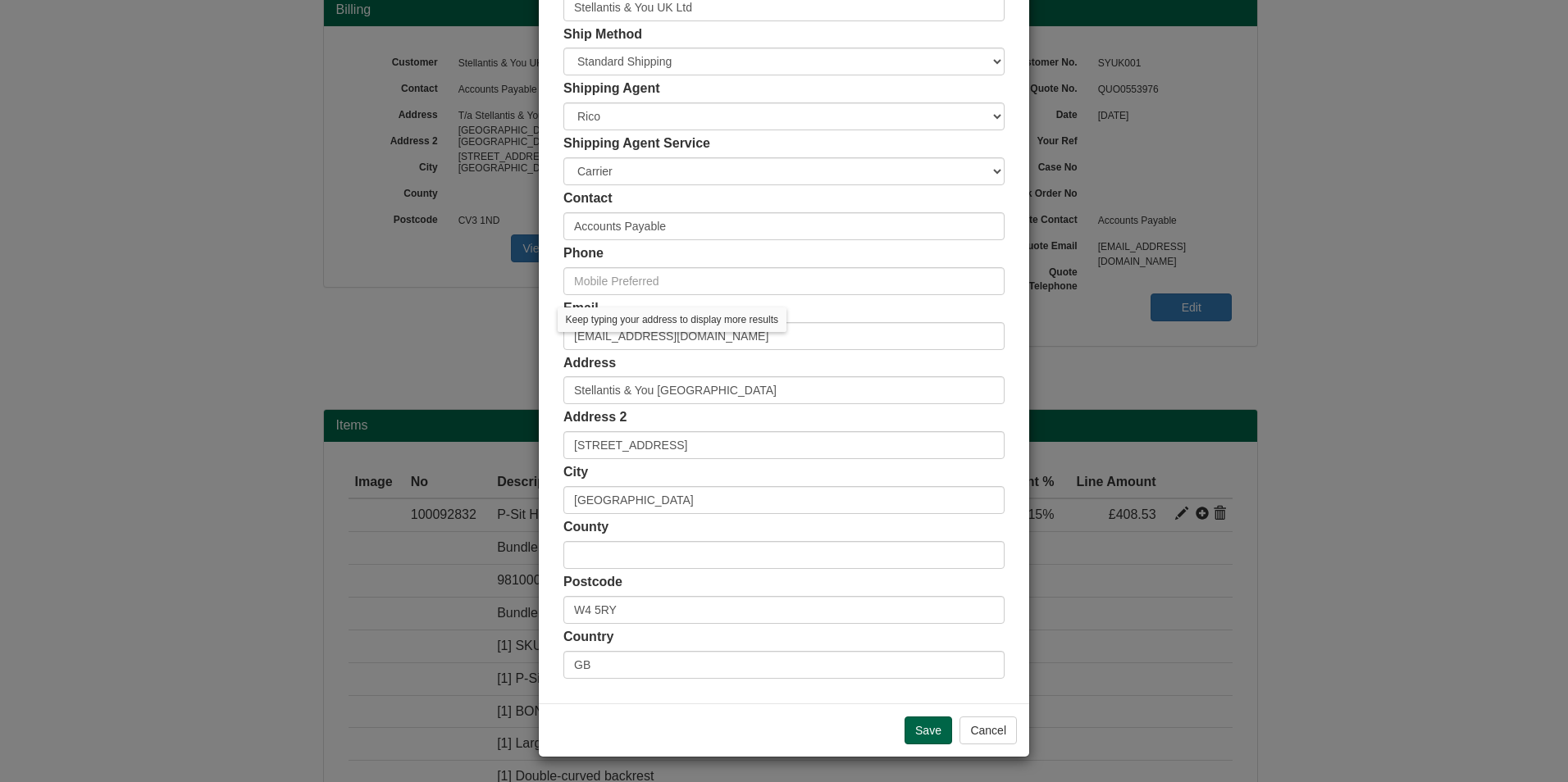
click at [733, 356] on div "Address Stellantis & You [GEOGRAPHIC_DATA]" at bounding box center [784, 379] width 441 height 51
click at [923, 717] on input "Save" at bounding box center [928, 730] width 48 height 28
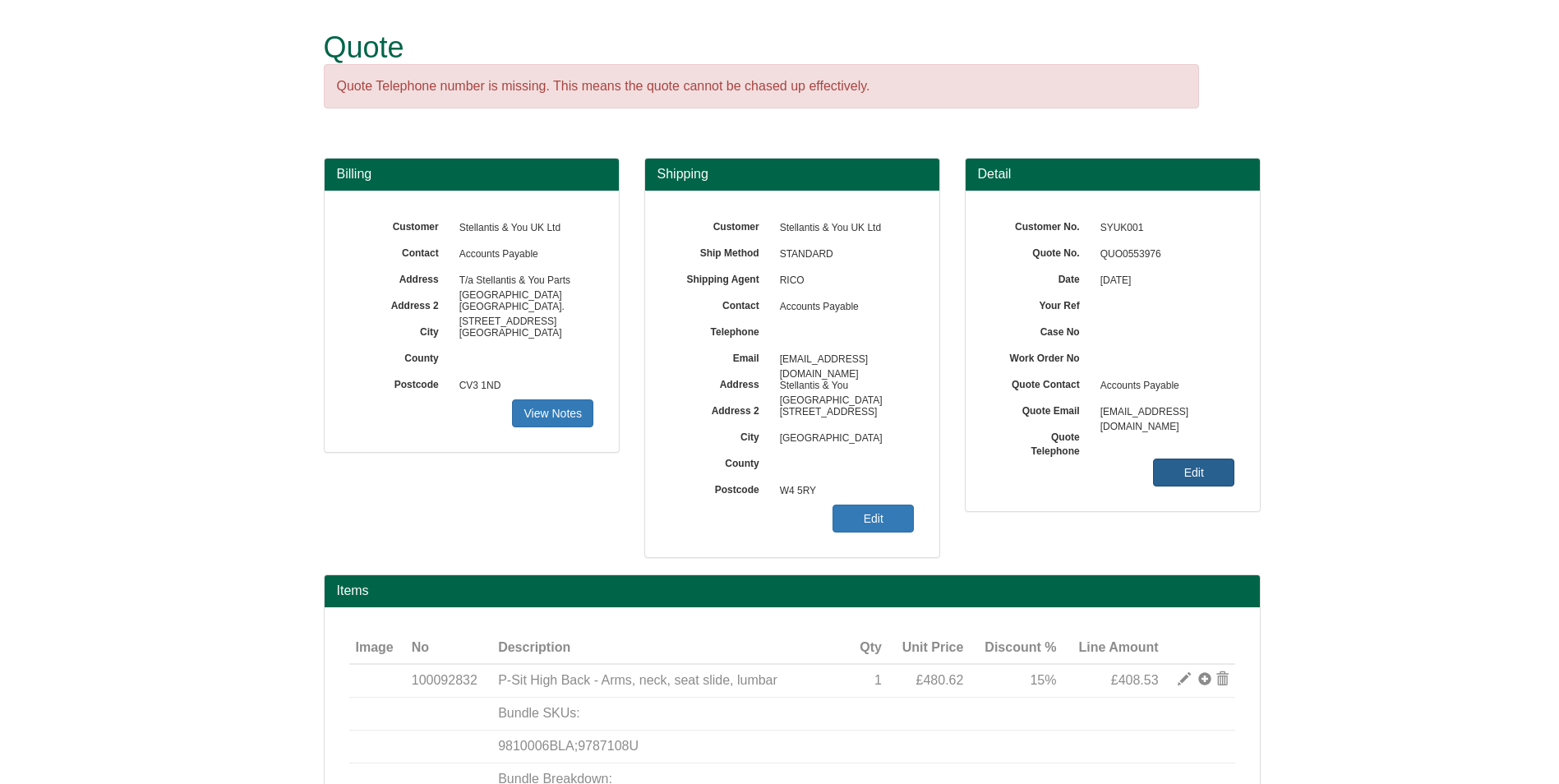
click at [1210, 478] on link "Edit" at bounding box center [1194, 473] width 82 height 28
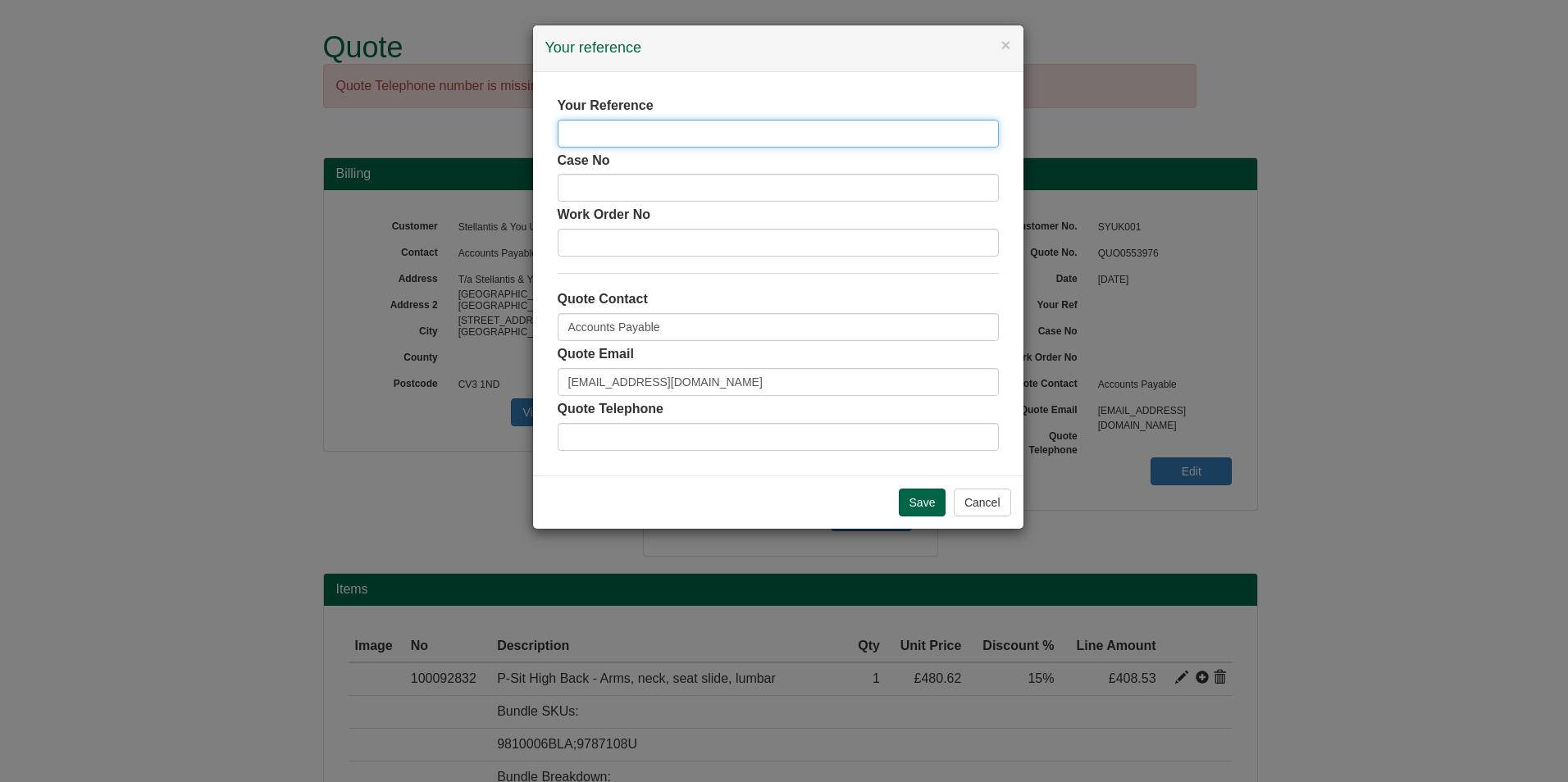
click at [837, 132] on input "text" at bounding box center [778, 133] width 441 height 28
type input "Akeel Osman"
type input "David Cotton"
type input "07786975713"
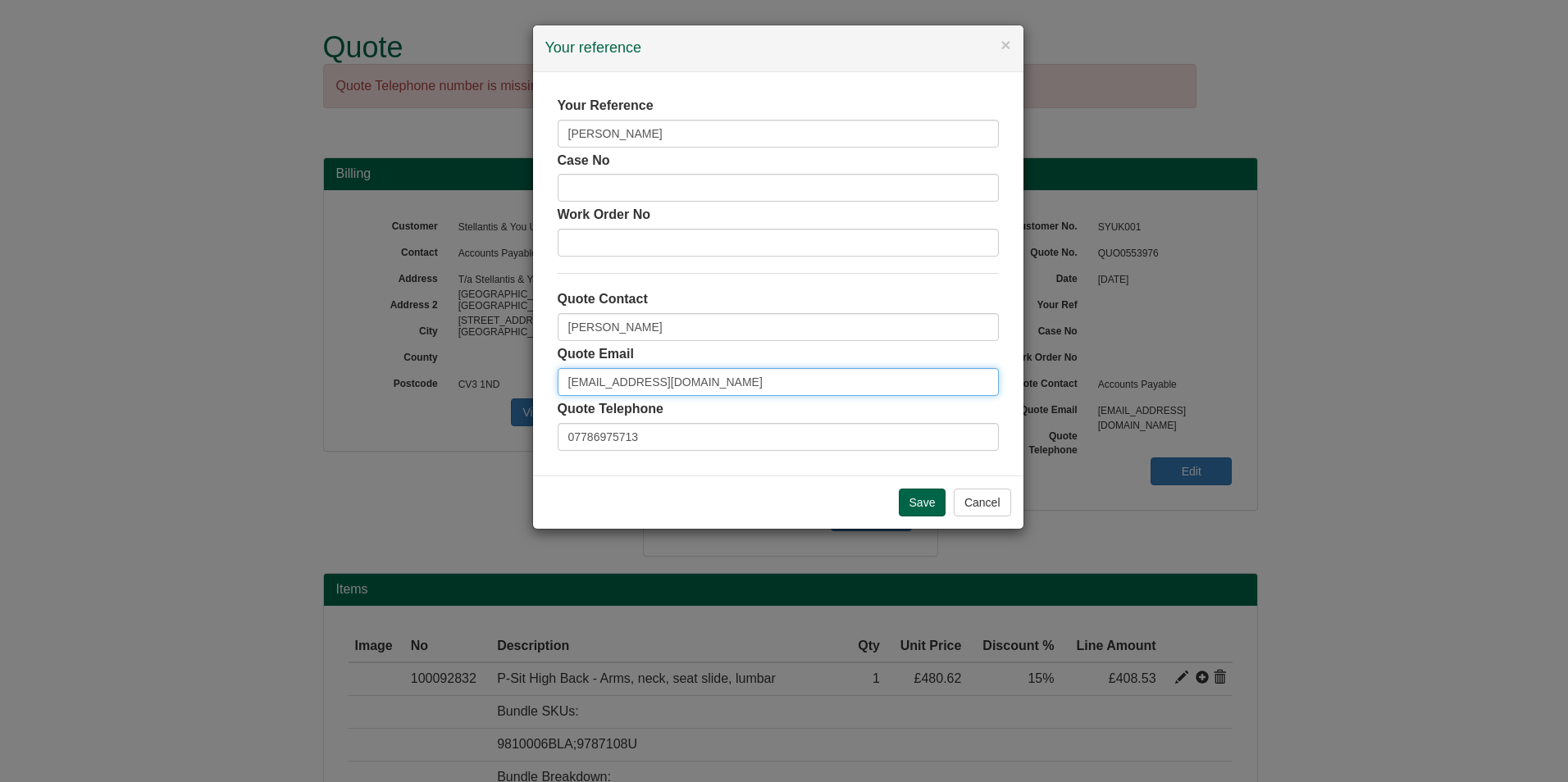
drag, startPoint x: 775, startPoint y: 382, endPoint x: 258, endPoint y: 382, distance: 517.0
click at [258, 382] on div "× Your reference Your Reference Akeel Osman Case No Work Order No Quote Contact…" at bounding box center [784, 391] width 1568 height 782
type input "david.cotton@peugeot.com"
click at [910, 497] on input "Save" at bounding box center [922, 503] width 48 height 28
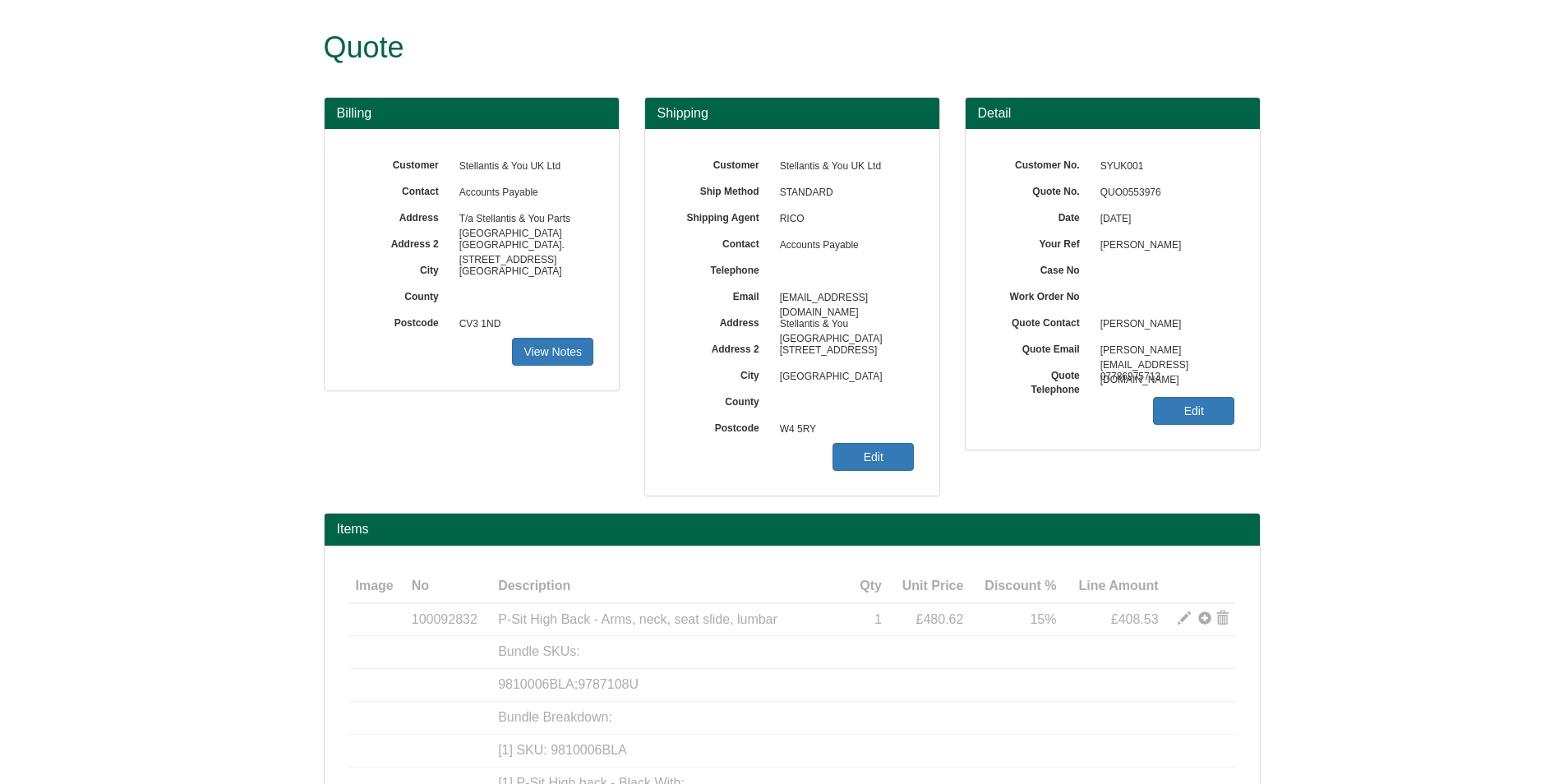
click at [903, 475] on div "Customer Stellantis & You UK Ltd Ship Method STANDARD Shipping Agent RICO Conta…" at bounding box center [792, 312] width 294 height 367
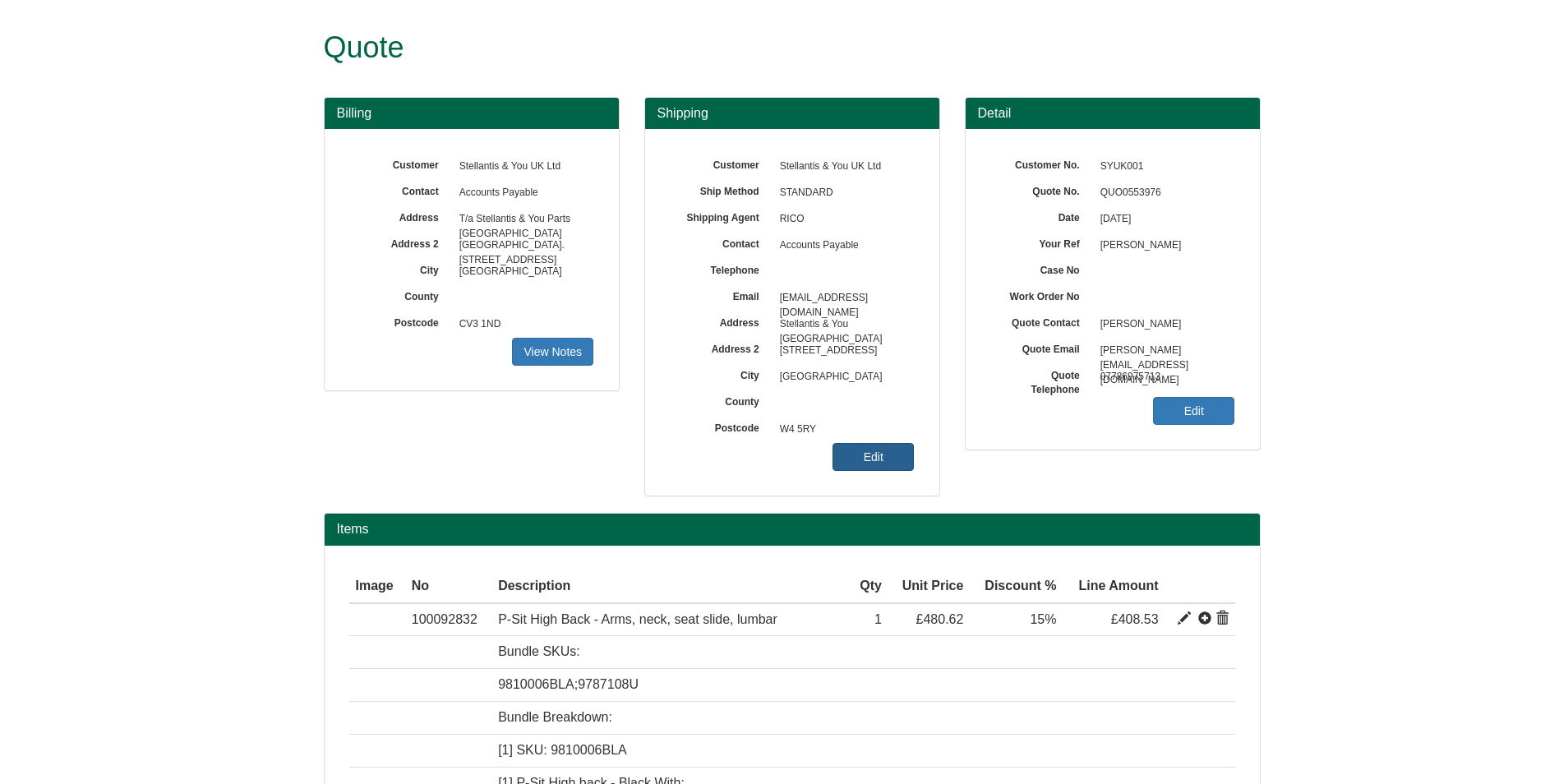
click at [880, 458] on link "Edit" at bounding box center [874, 457] width 82 height 28
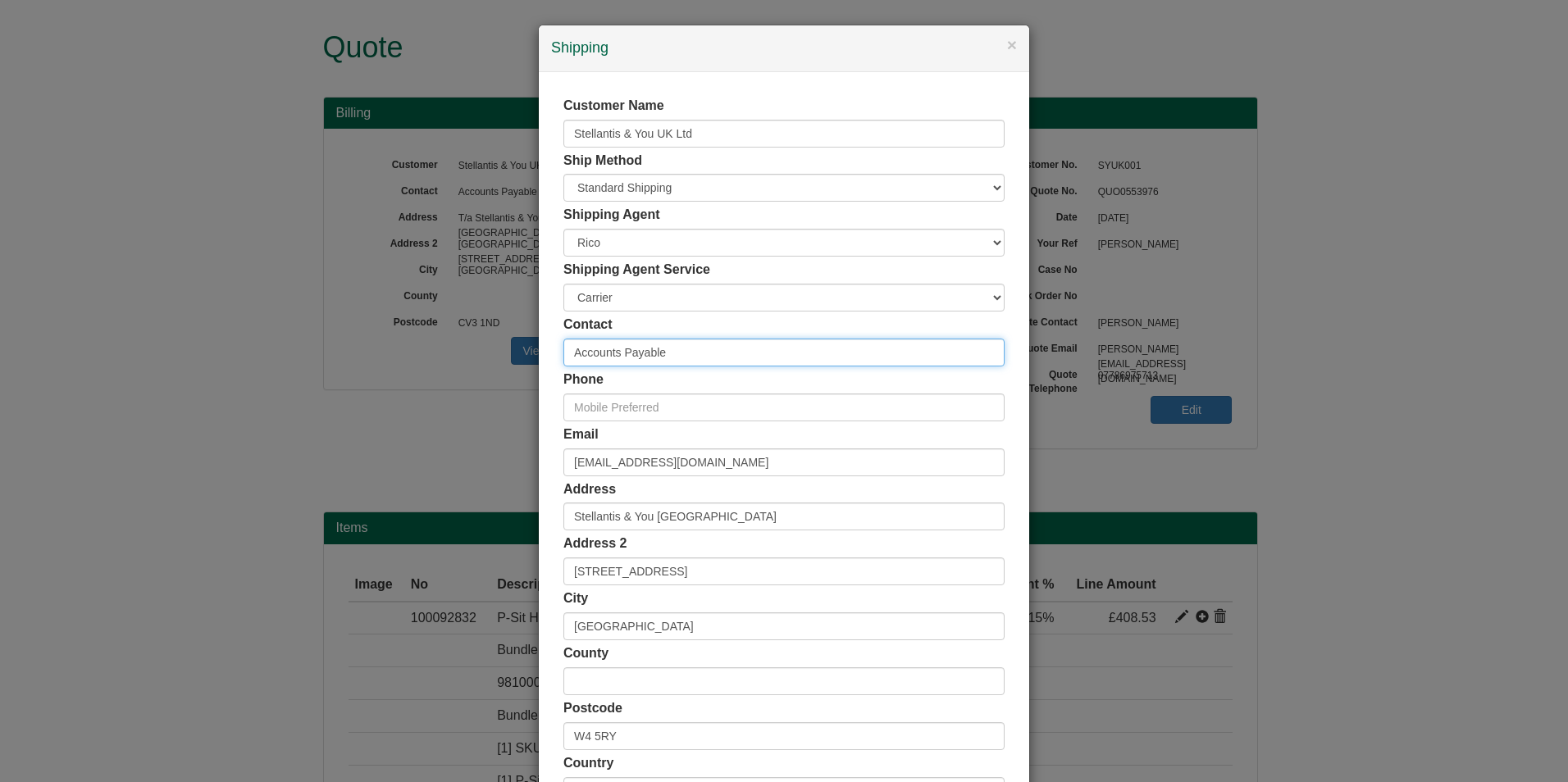
drag, startPoint x: 677, startPoint y: 349, endPoint x: 340, endPoint y: 344, distance: 337.0
click at [340, 344] on div "× Shipping Customer Name Stellantis & You UK Ltd Ship Method Free of Charge £5 …" at bounding box center [784, 391] width 1568 height 782
type input "A"
type input "k"
type input "A"
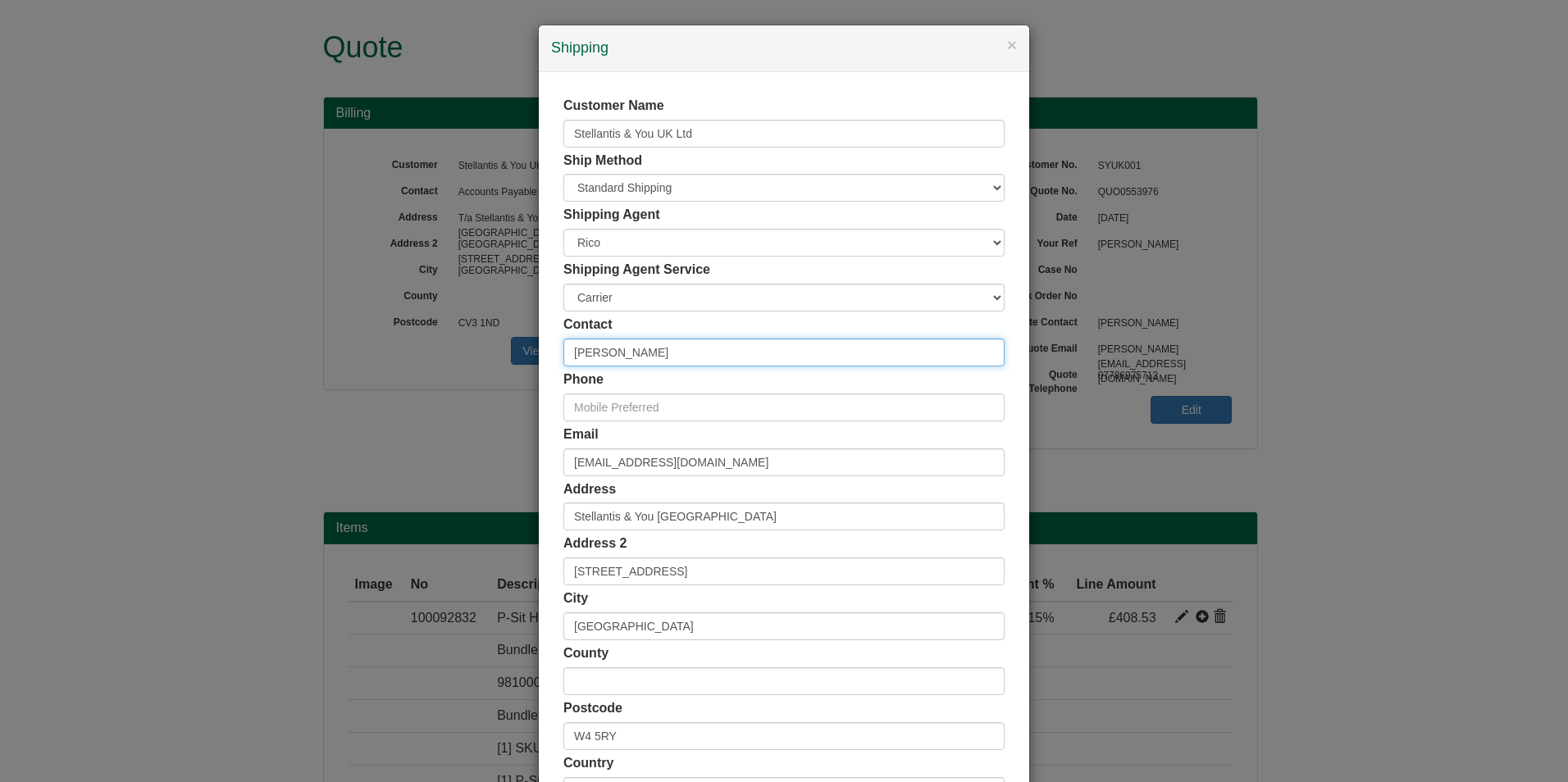
type input "David Cotton"
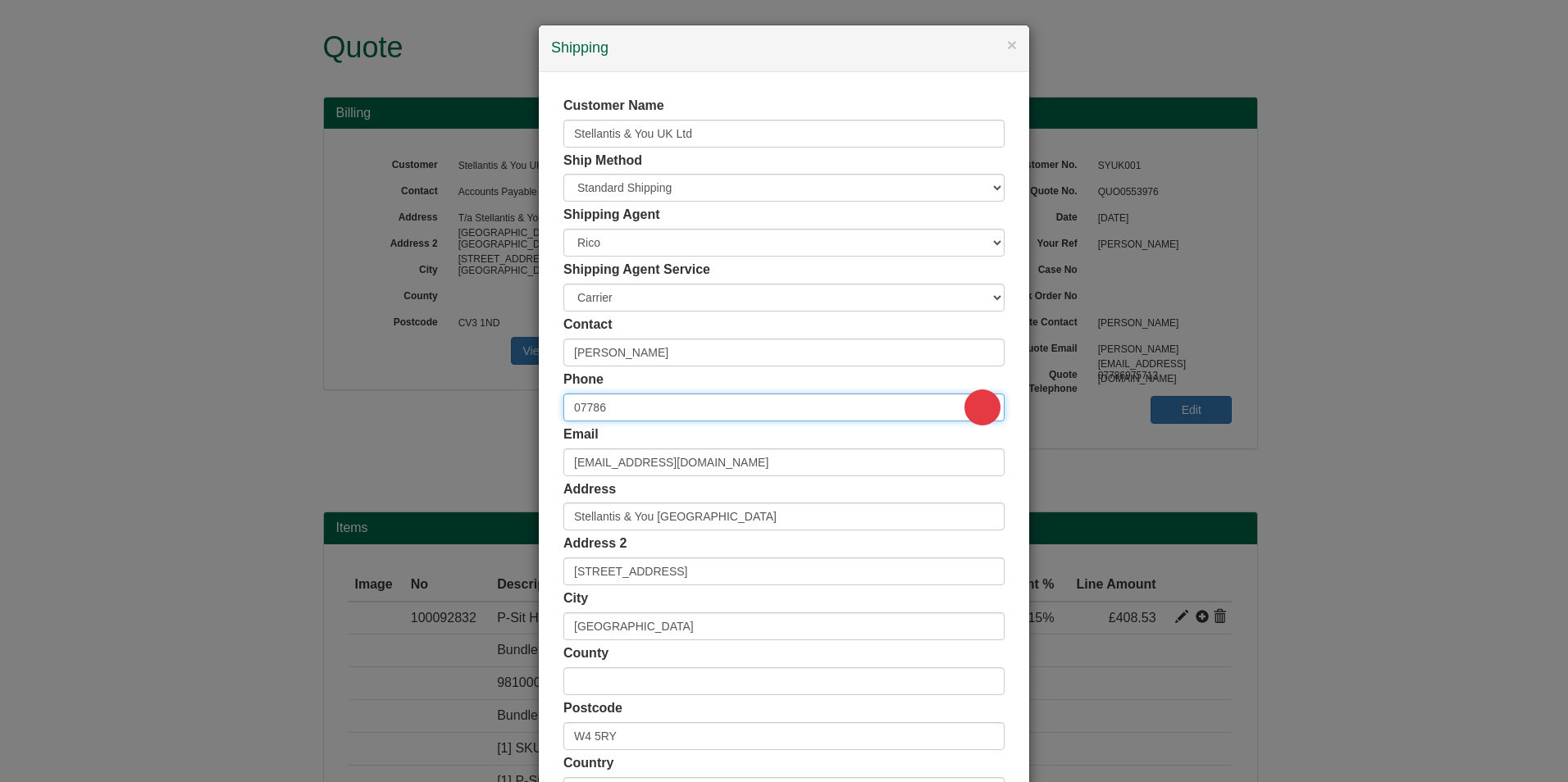
type input "07786975713"
type input "[GEOGRAPHIC_DATA]"
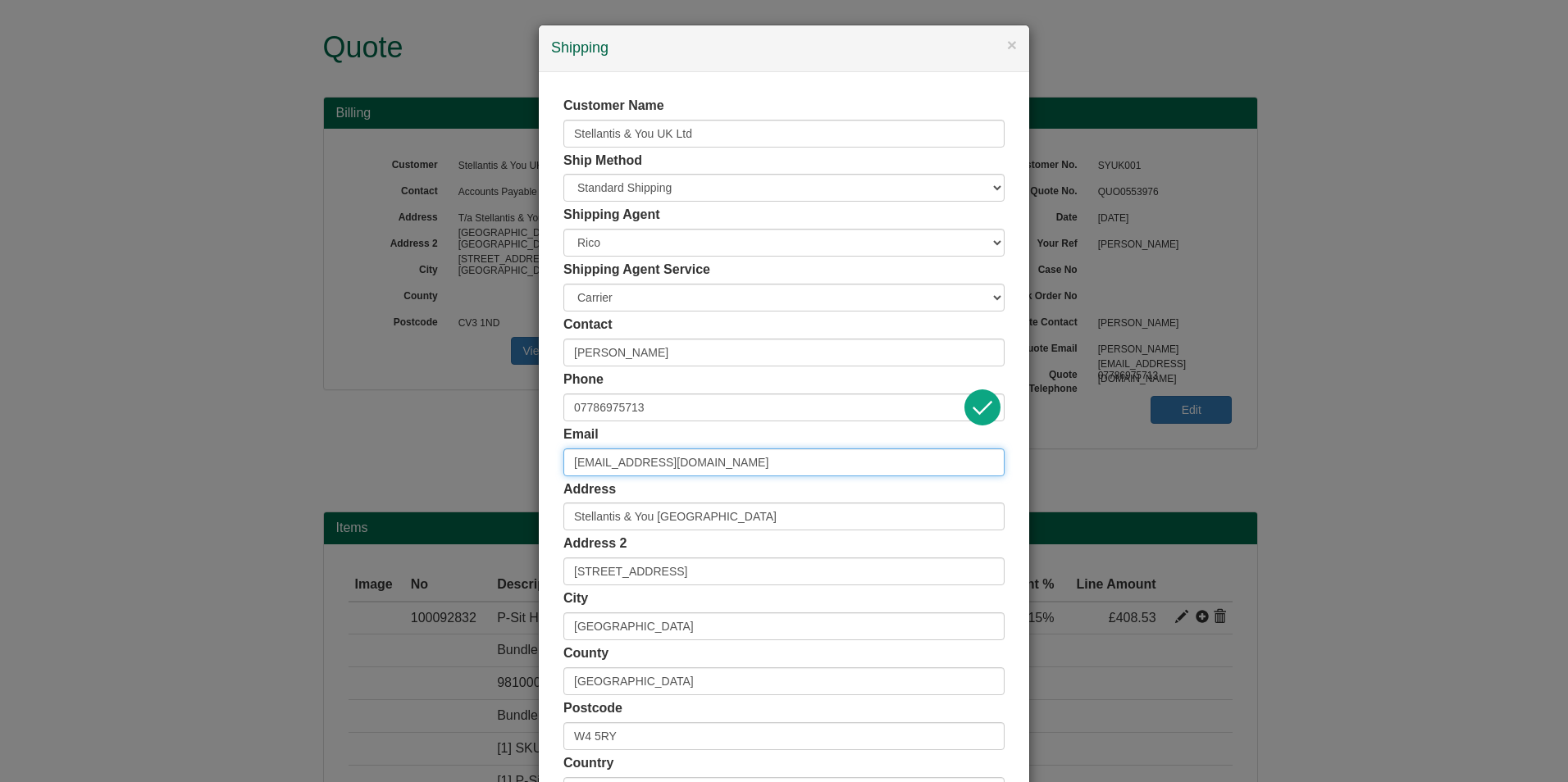
drag, startPoint x: 781, startPoint y: 462, endPoint x: 504, endPoint y: 448, distance: 277.4
click at [504, 448] on div "× Shipping Customer Name Stellantis & You UK Ltd Ship Method Free of Charge £5 …" at bounding box center [784, 391] width 1568 height 782
drag, startPoint x: 757, startPoint y: 470, endPoint x: 507, endPoint y: 447, distance: 251.1
click at [507, 447] on div "× Shipping Customer Name Stellantis & You UK Ltd Ship Method Free of Charge £5 …" at bounding box center [784, 391] width 1568 height 782
paste input "david.cotton@stellantis"
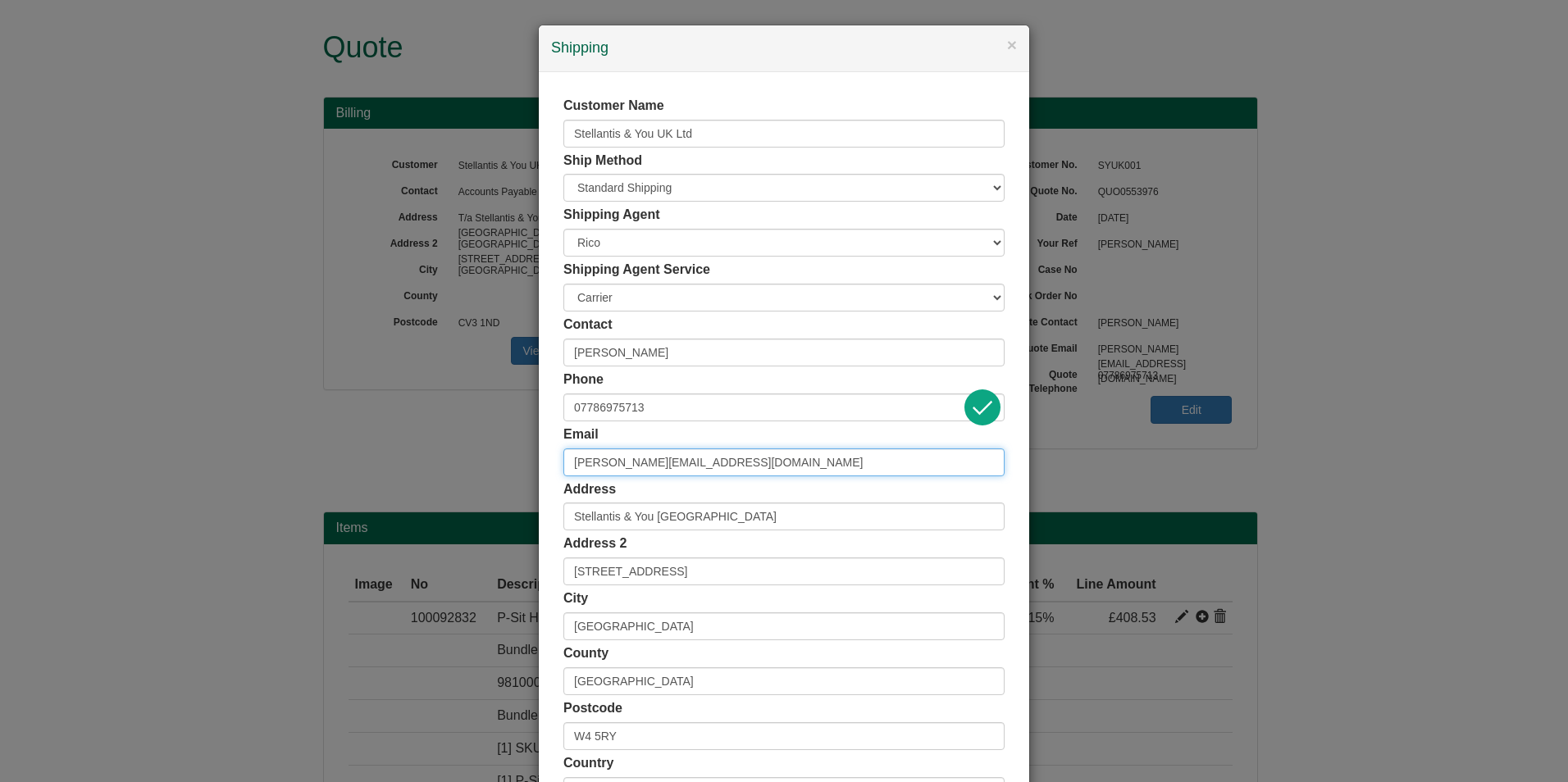
type input "david.cotton@stellantis.com"
click at [742, 435] on div "Email david.cotton@stellantis.com" at bounding box center [784, 451] width 441 height 51
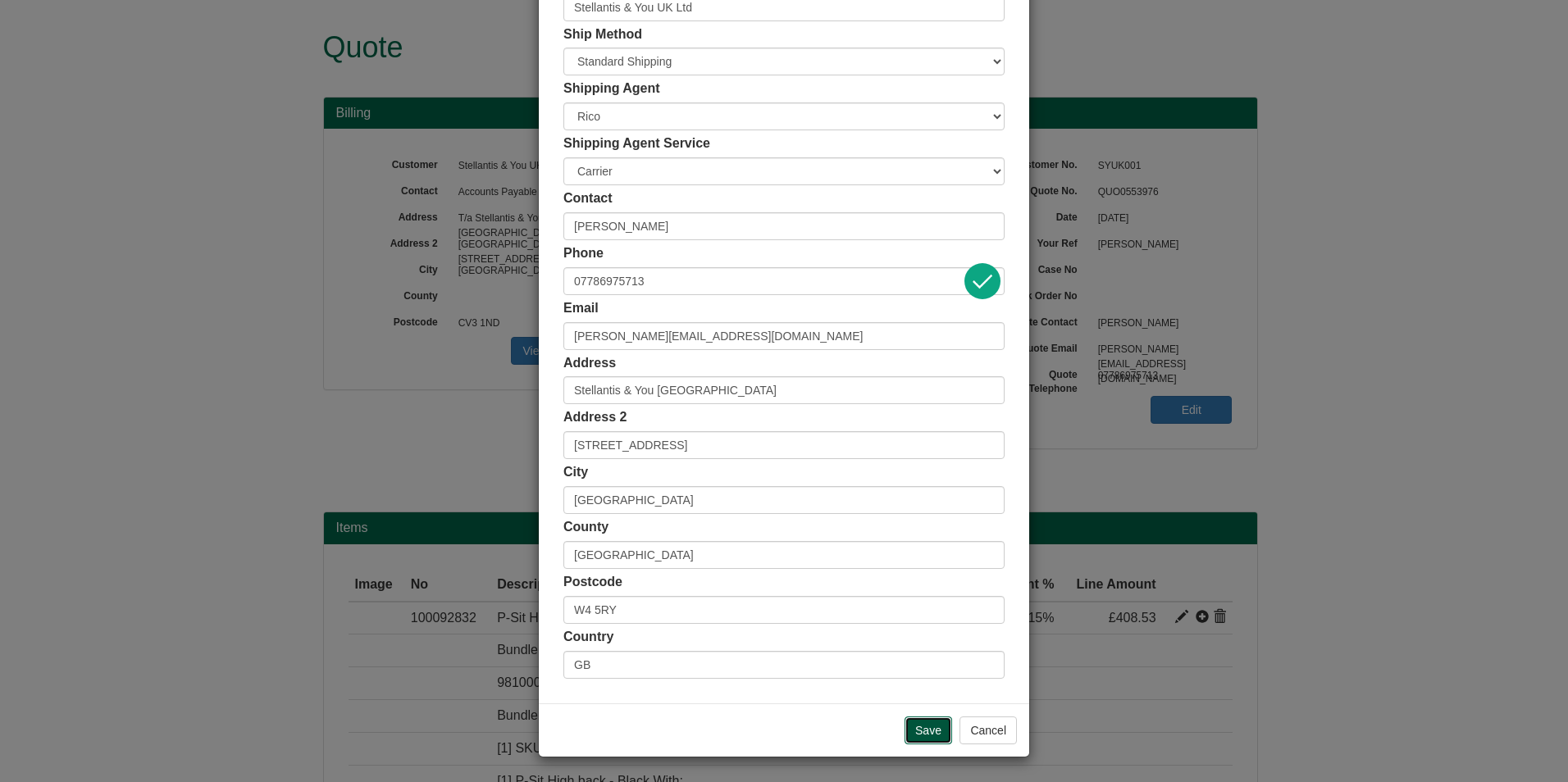
click at [935, 728] on input "Save" at bounding box center [928, 730] width 48 height 28
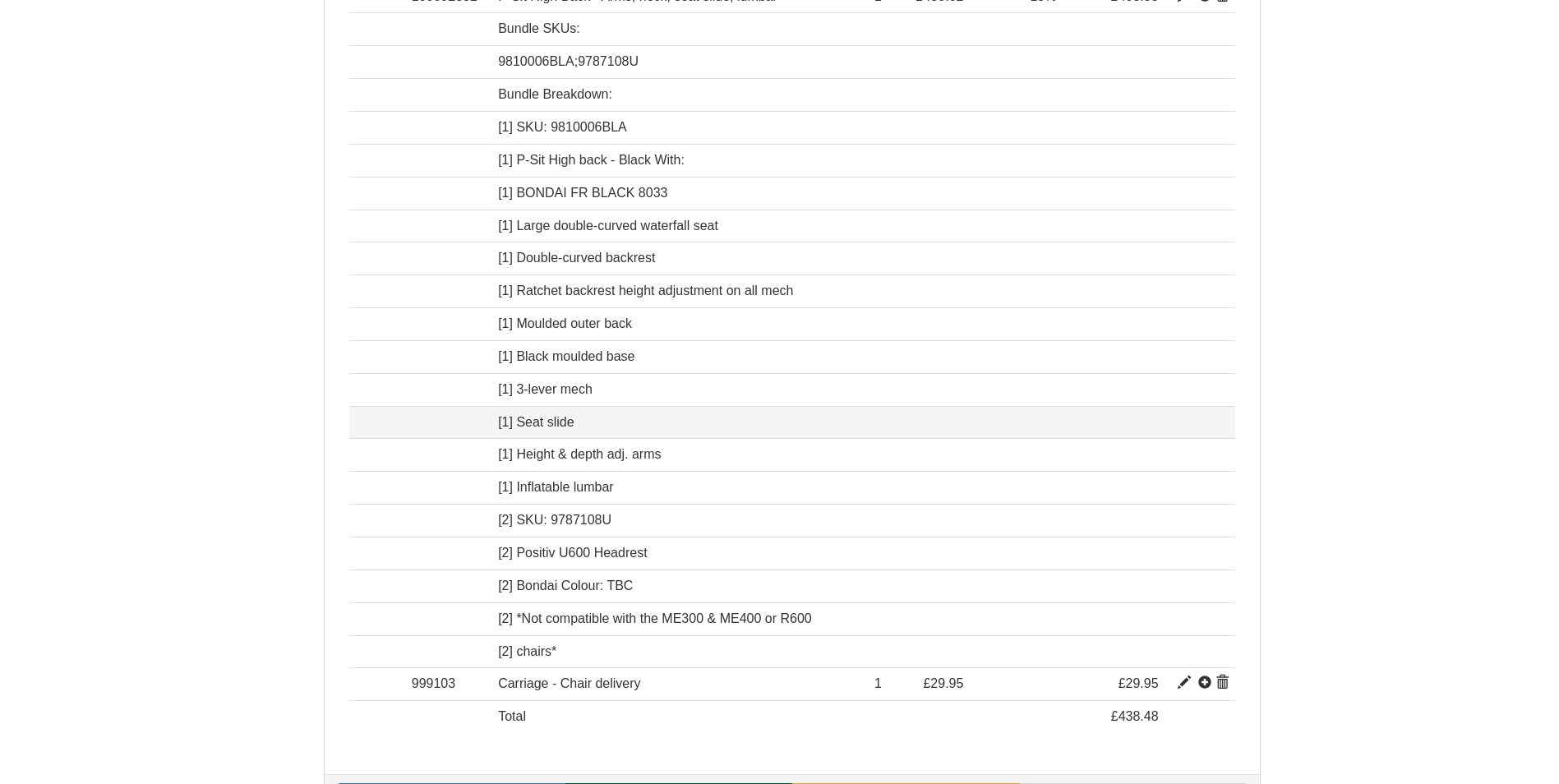
scroll to position [676, 0]
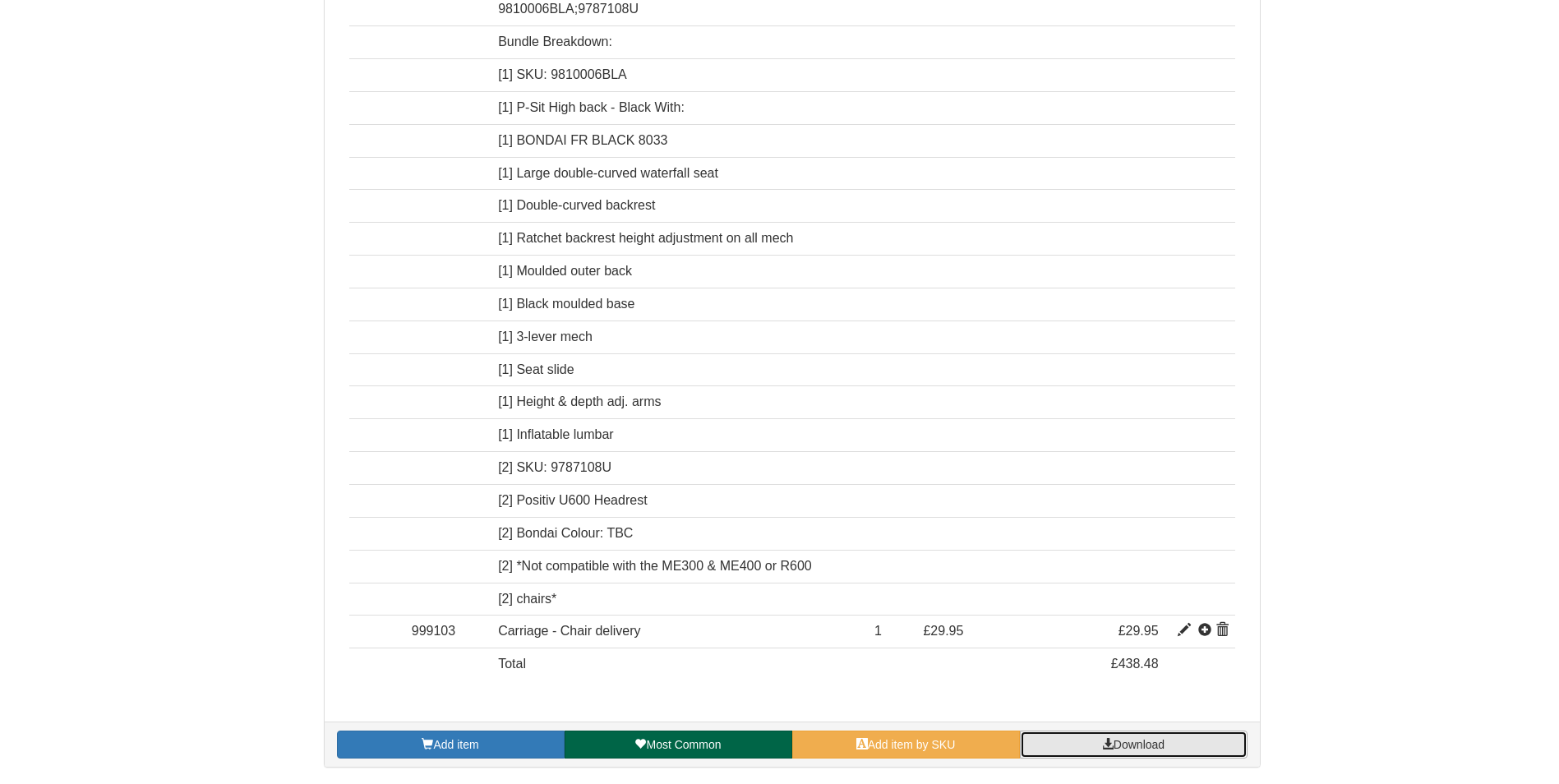
click at [1197, 742] on link "Download" at bounding box center [1134, 744] width 227 height 28
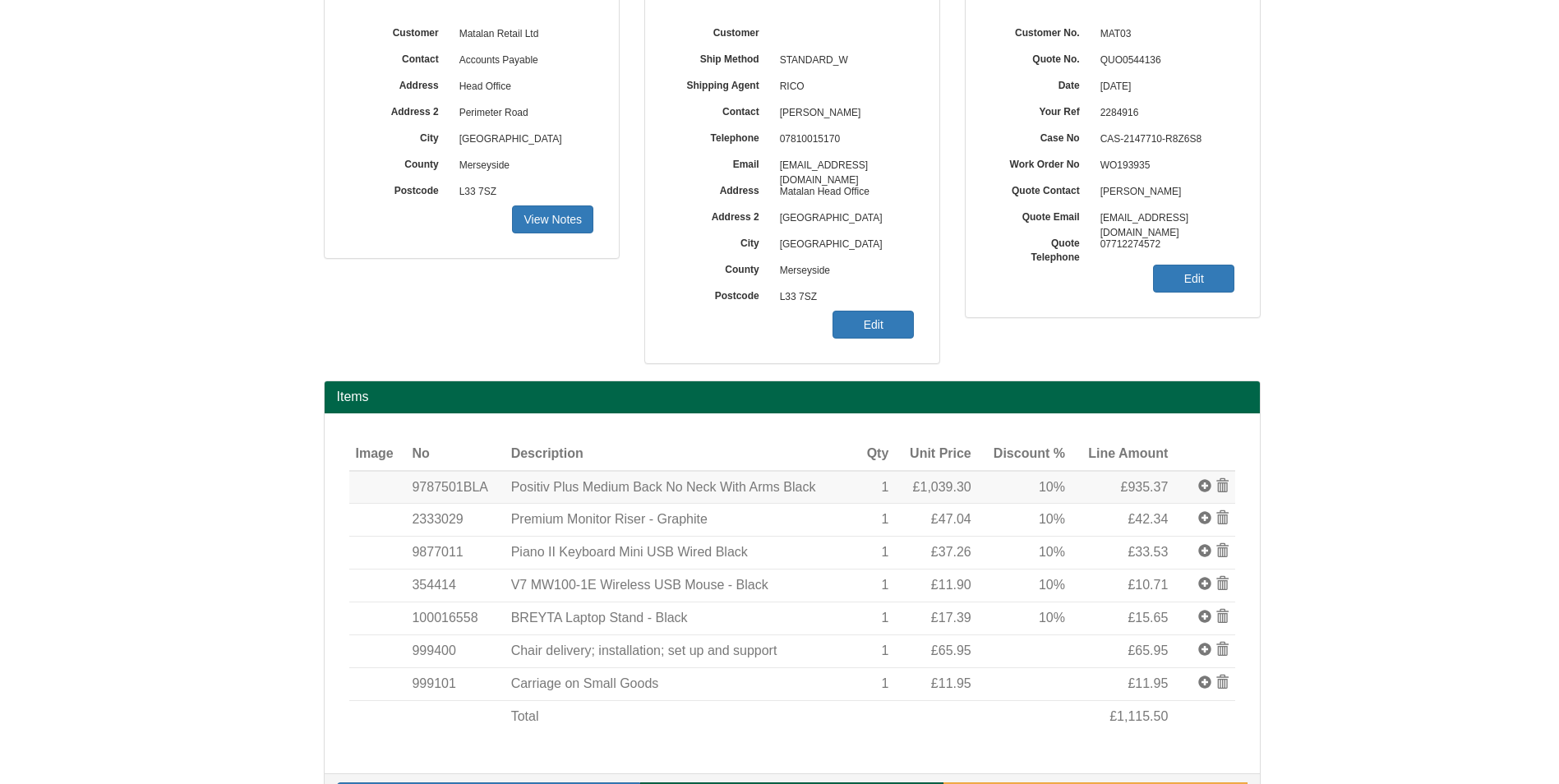
scroll to position [184, 0]
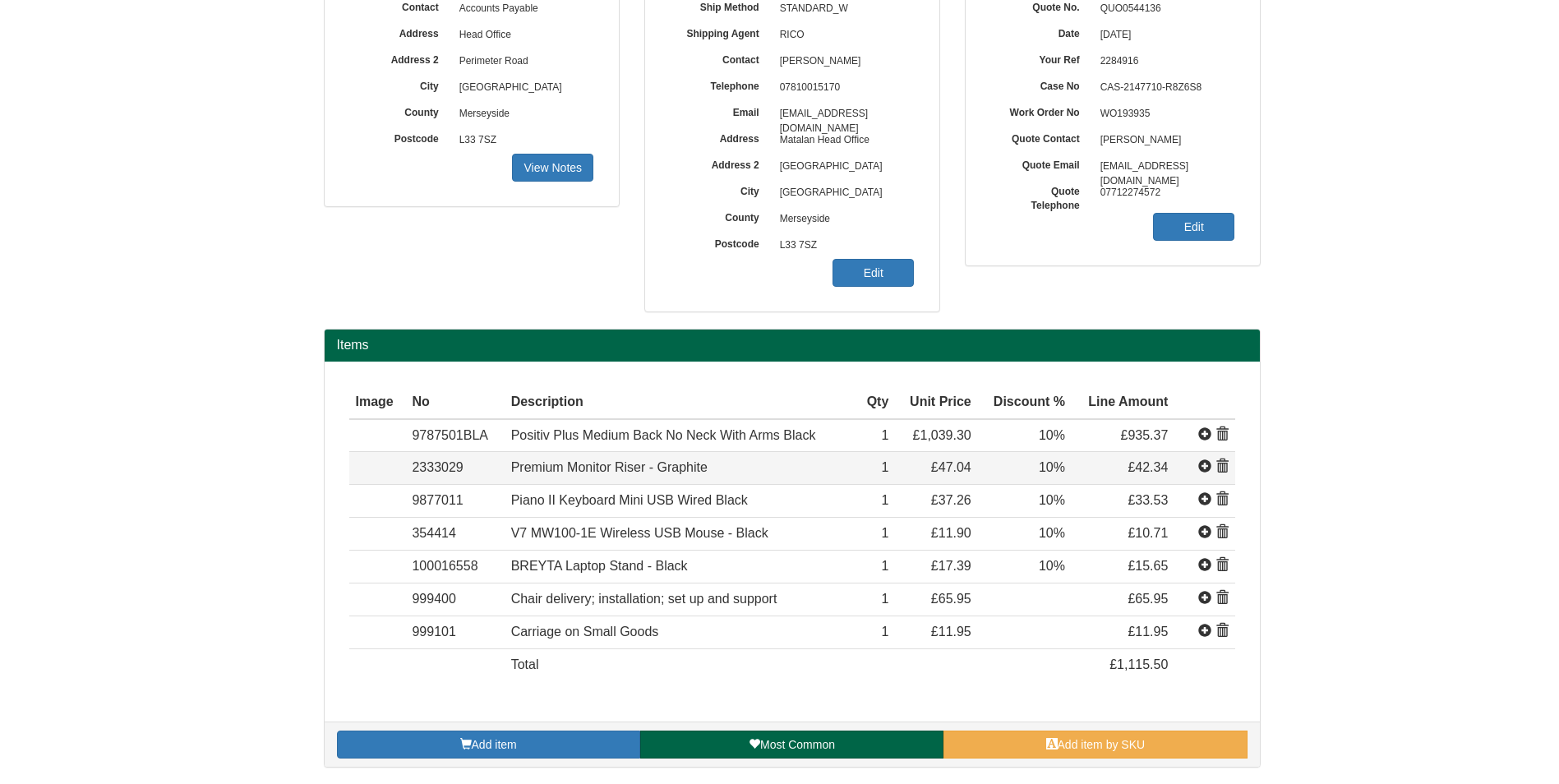
click at [1225, 462] on span at bounding box center [1222, 467] width 13 height 13
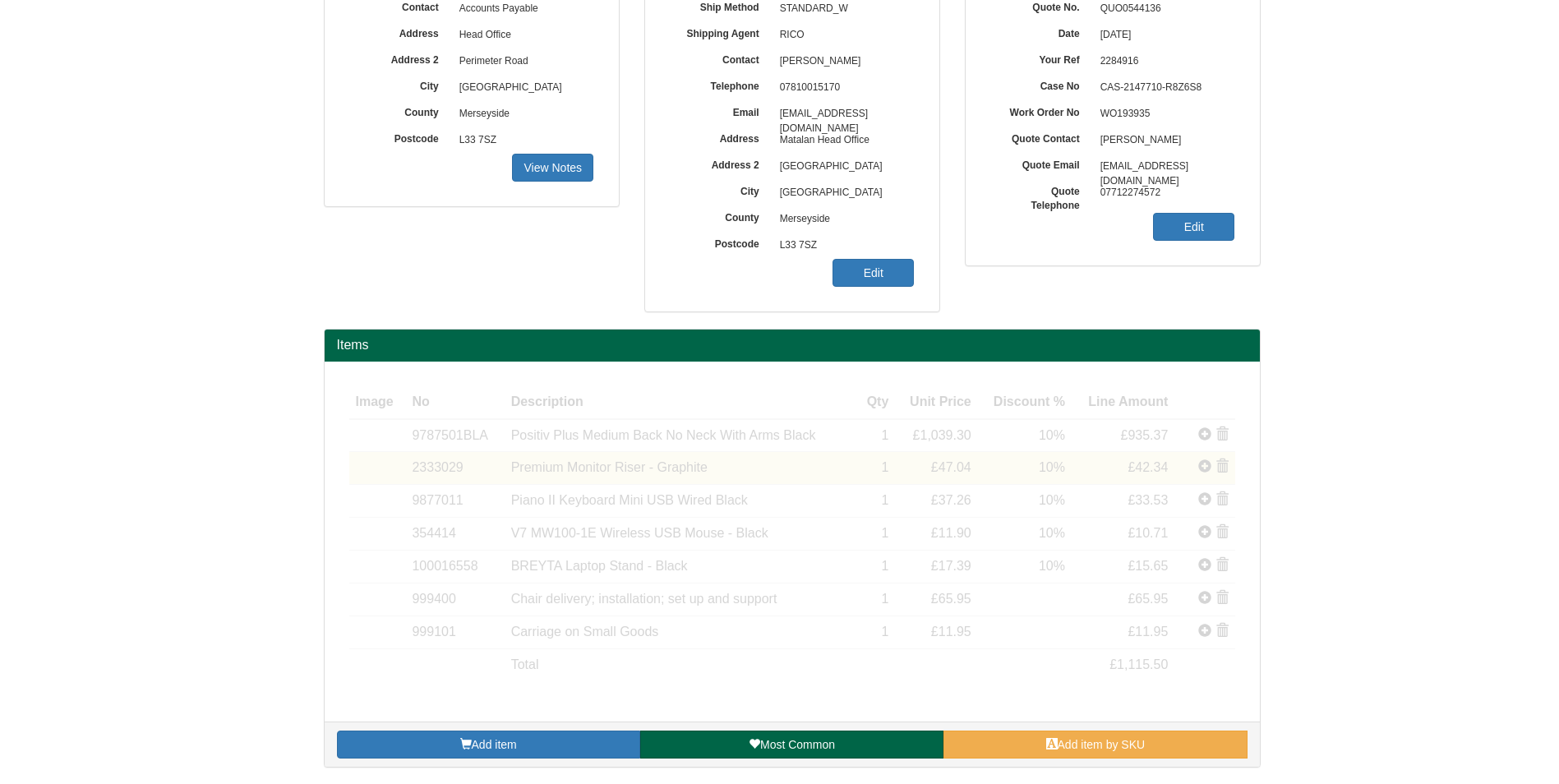
scroll to position [152, 0]
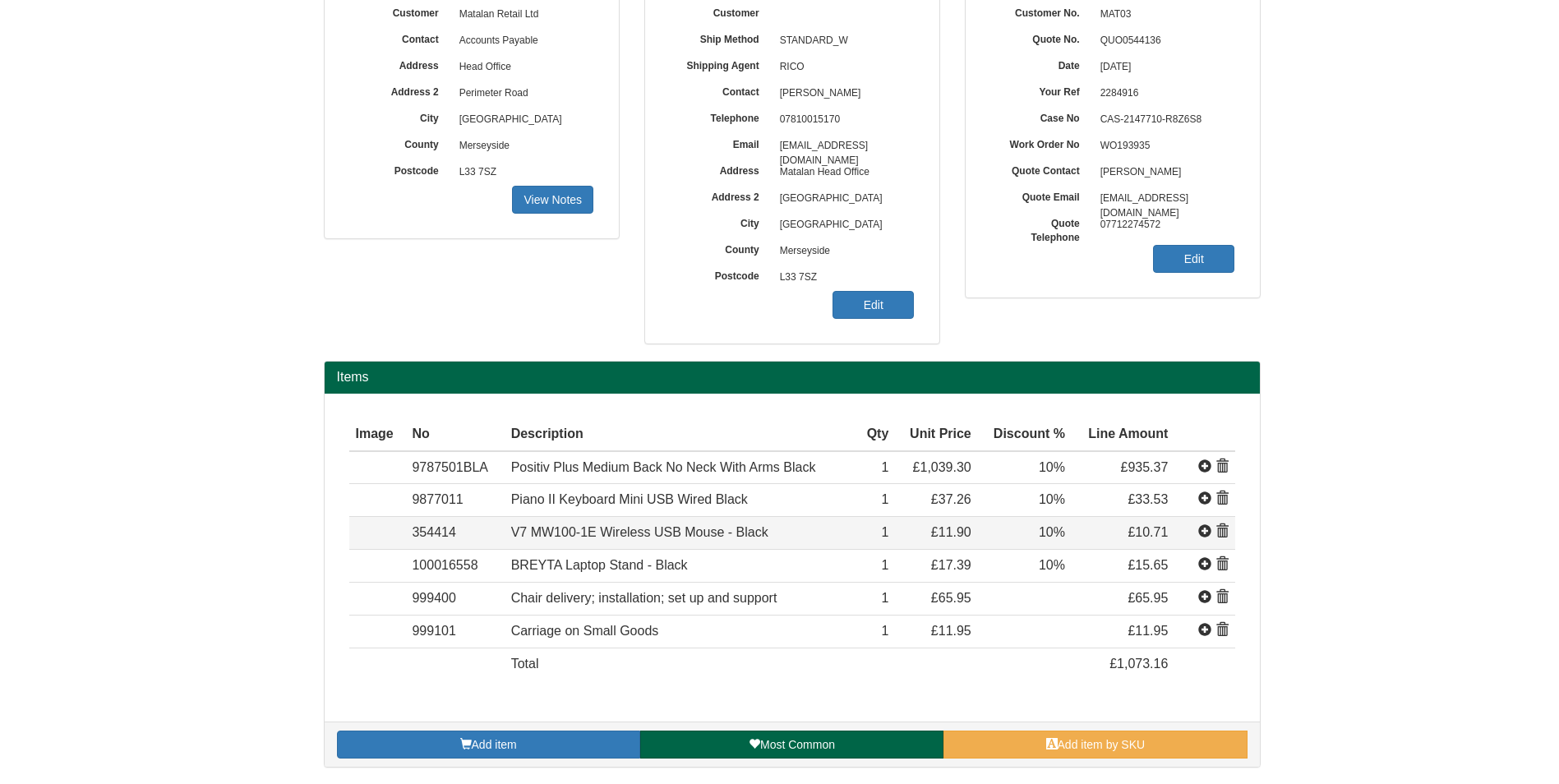
click at [1224, 526] on span at bounding box center [1222, 531] width 13 height 13
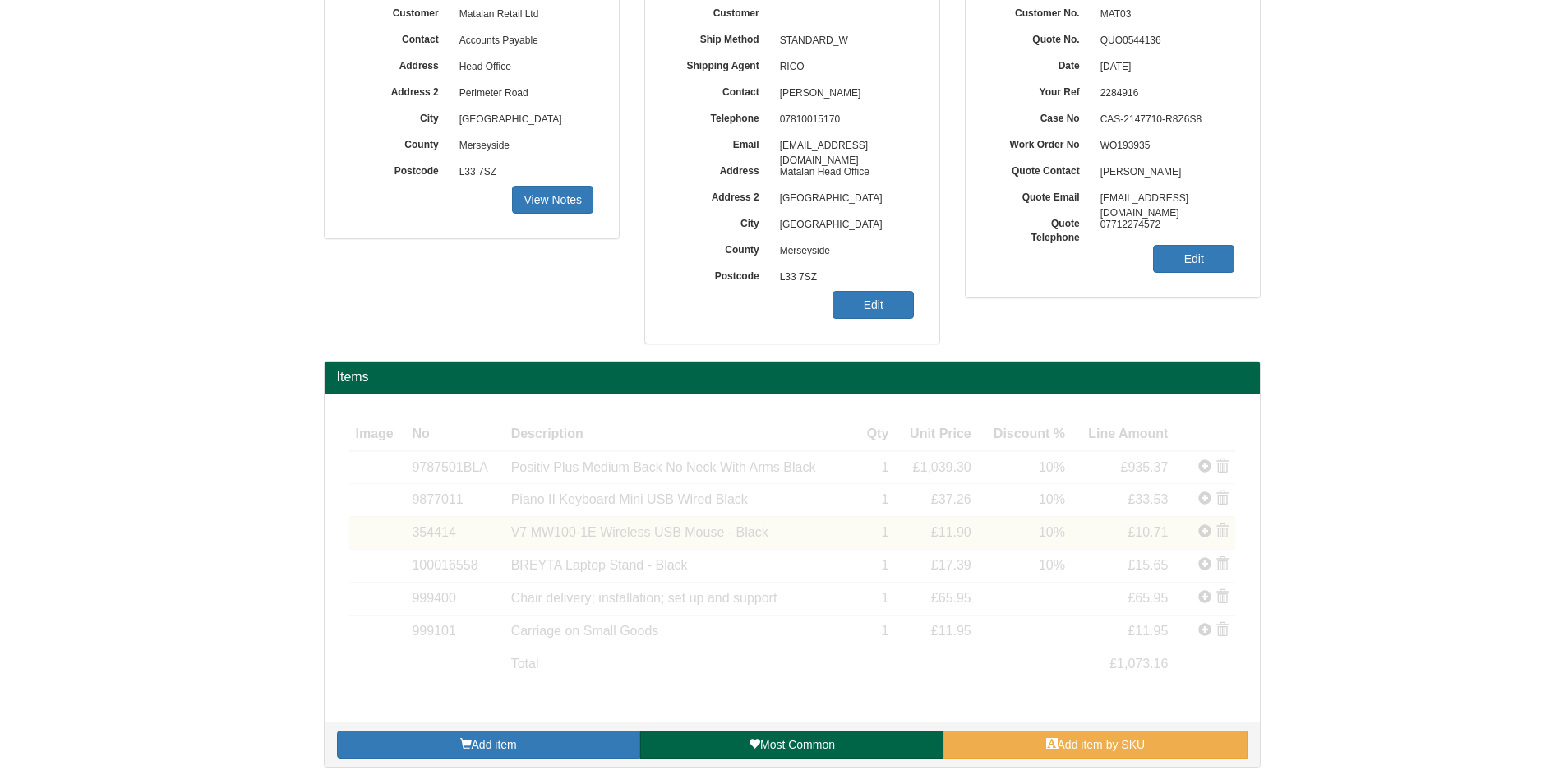
scroll to position [119, 0]
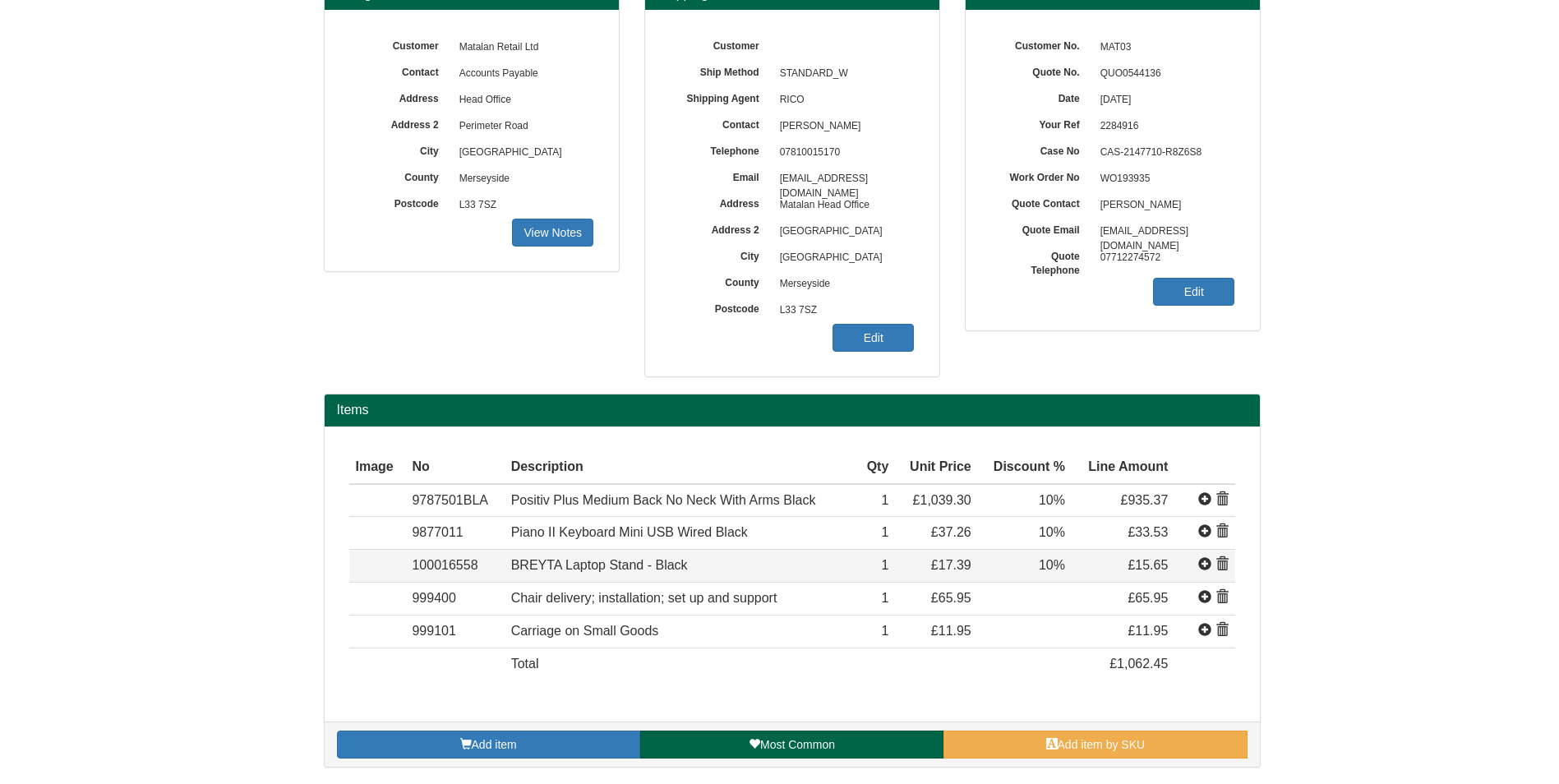
click at [1223, 564] on span at bounding box center [1222, 564] width 13 height 13
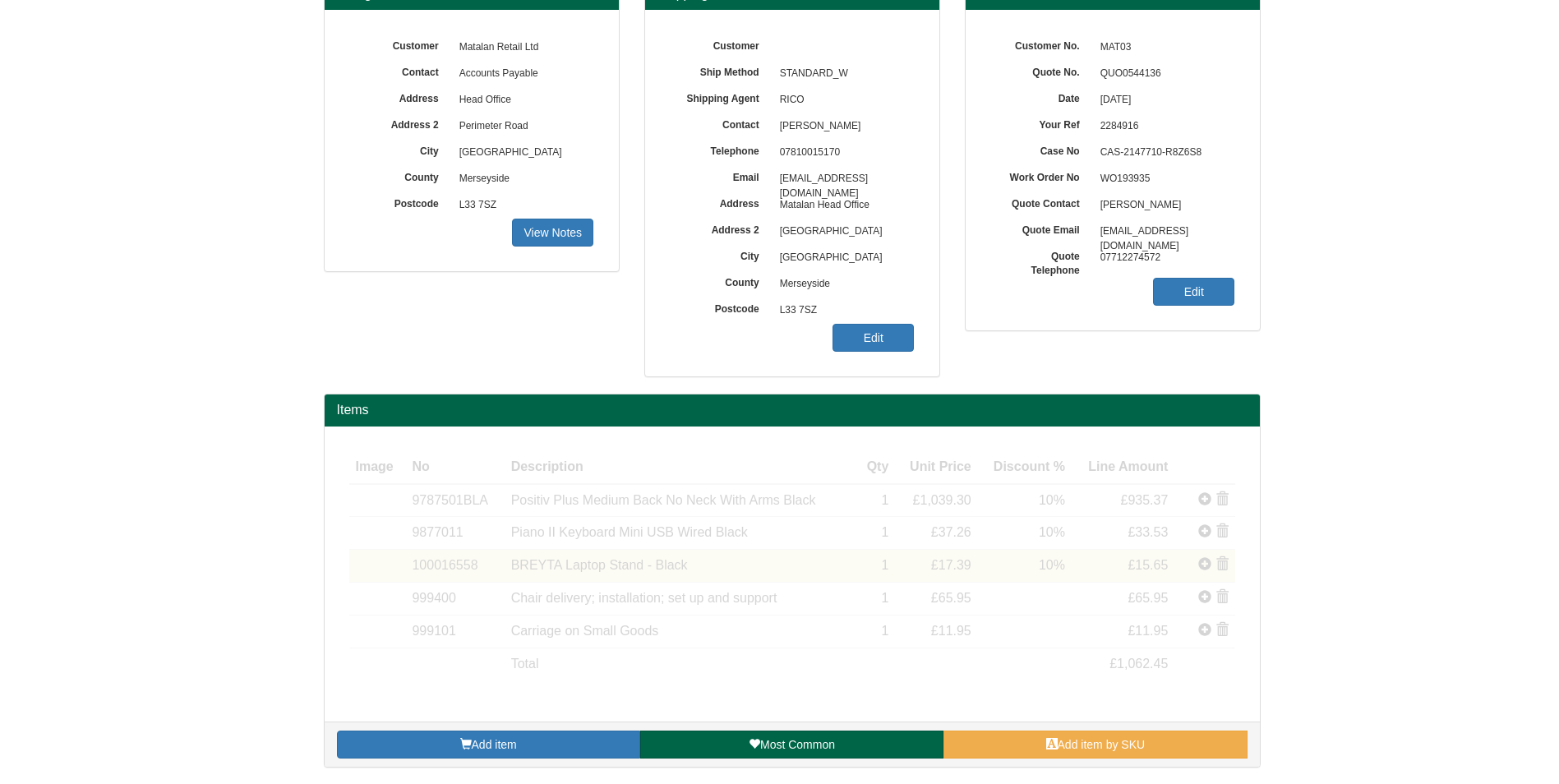
scroll to position [86, 0]
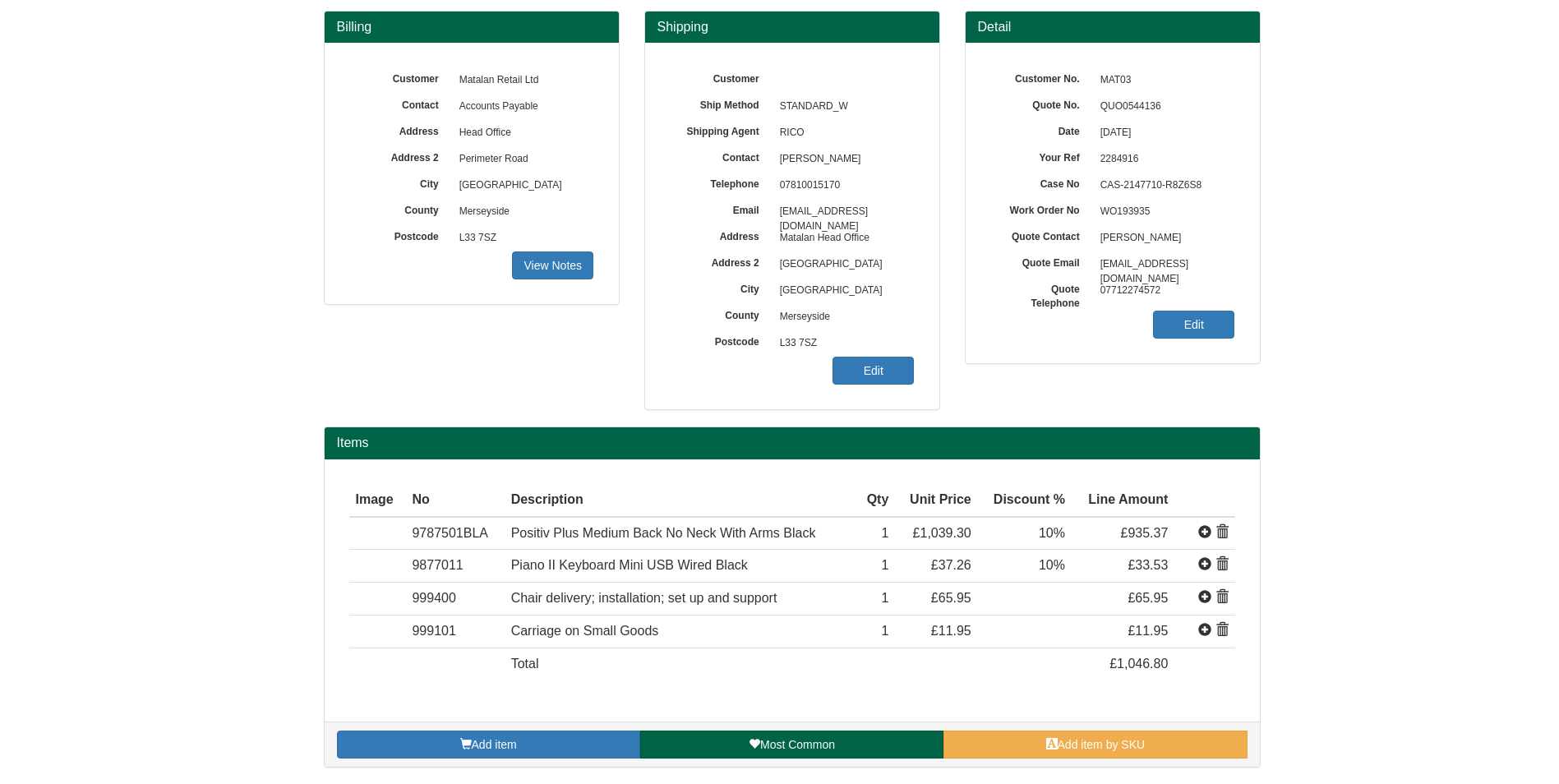
click at [1378, 369] on form "Quote Billing Customer Matalan Retail Ltd Contact Accounts Payable Address Head…" at bounding box center [779, 349] width 1559 height 870
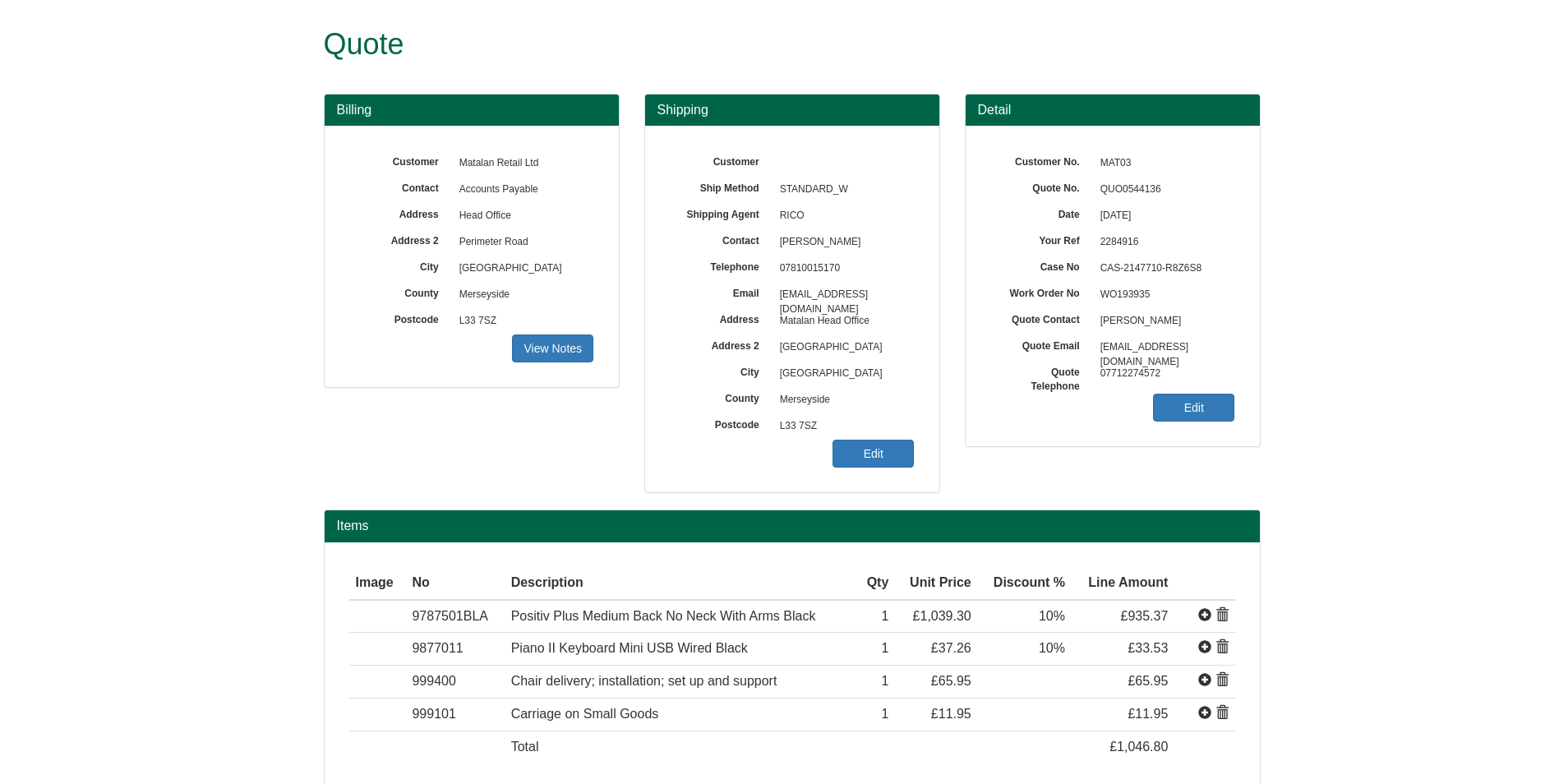
scroll to position [0, 0]
